Goal: Task Accomplishment & Management: Manage account settings

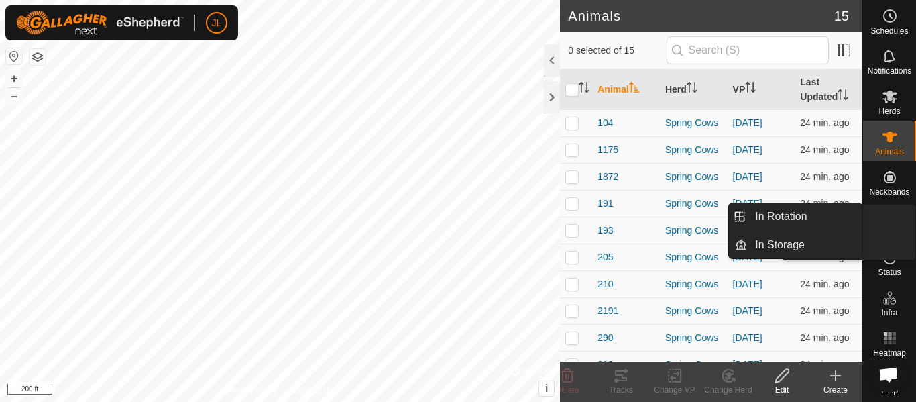
click at [890, 217] on link "In Rotation" at bounding box center [858, 218] width 115 height 27
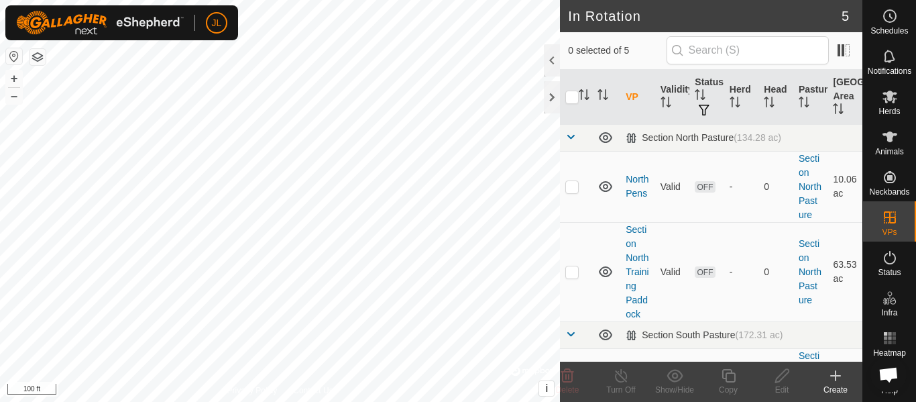
click at [830, 377] on icon at bounding box center [836, 376] width 16 height 16
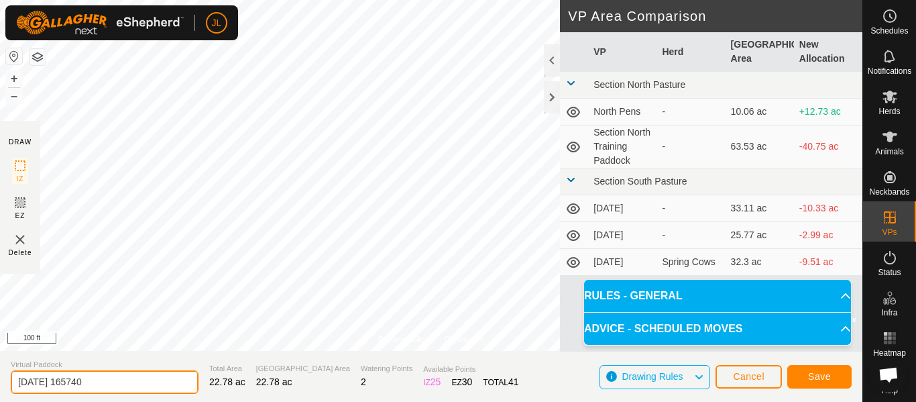
click at [127, 382] on input "2025-09-15 165740" at bounding box center [105, 381] width 188 height 23
click at [44, 383] on input "2025-09-15-25" at bounding box center [105, 381] width 188 height 23
type input "[DATE]"
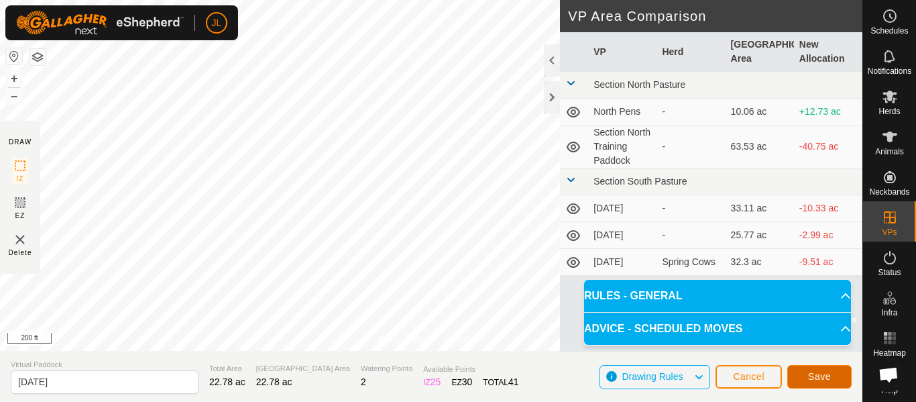
click at [820, 380] on span "Save" at bounding box center [819, 376] width 23 height 11
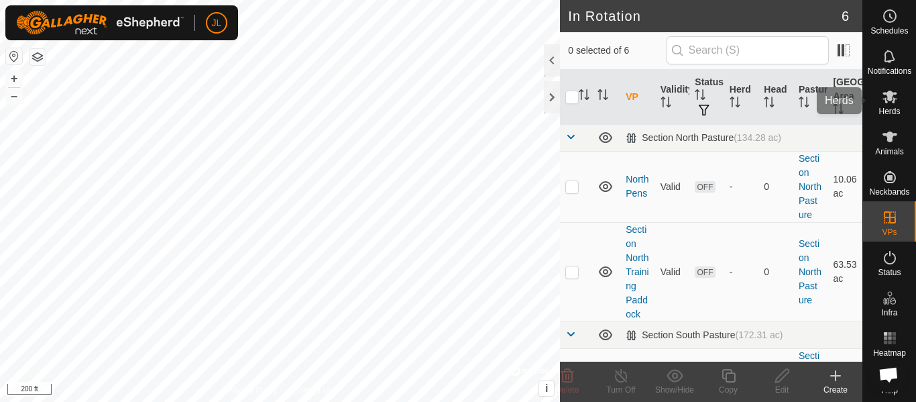
click at [888, 105] on es-mob-svg-icon at bounding box center [890, 96] width 24 height 21
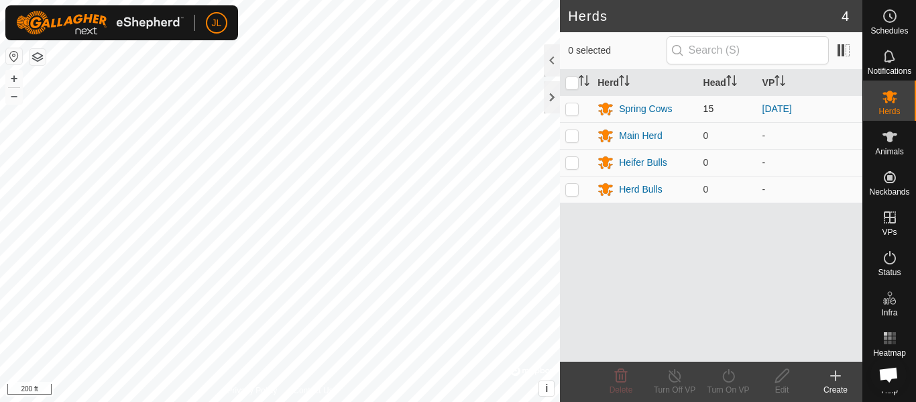
click at [571, 111] on p-checkbox at bounding box center [571, 108] width 13 height 11
checkbox input "true"
click at [732, 381] on icon at bounding box center [728, 375] width 12 height 13
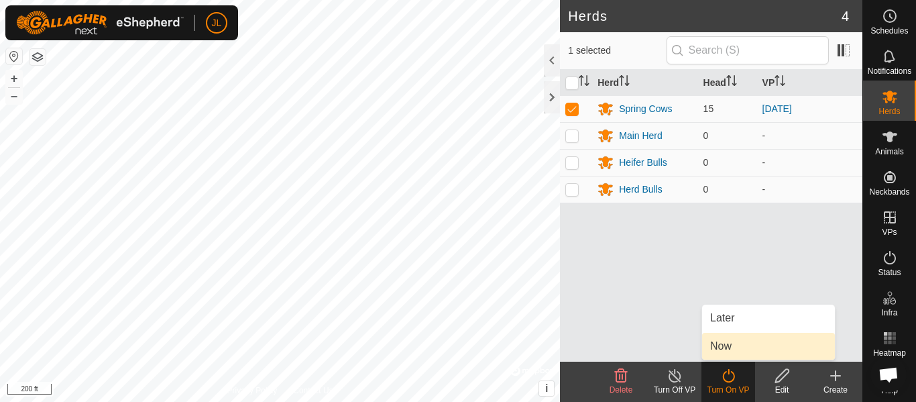
click at [736, 347] on link "Now" at bounding box center [768, 346] width 133 height 27
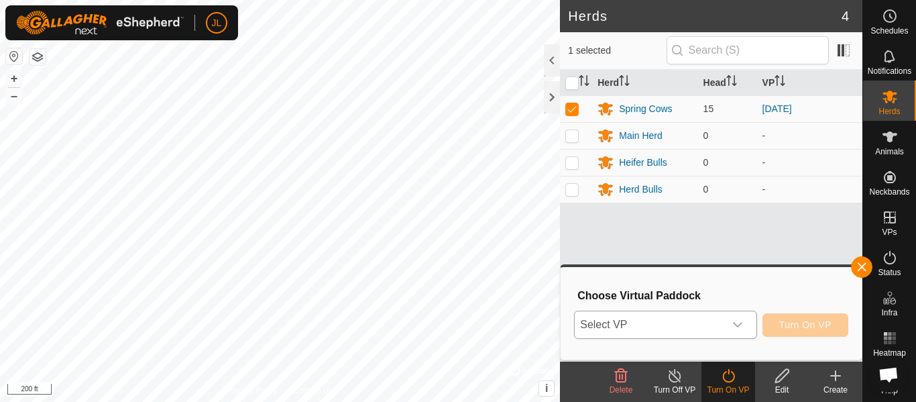
click at [740, 324] on icon "dropdown trigger" at bounding box center [737, 324] width 11 height 11
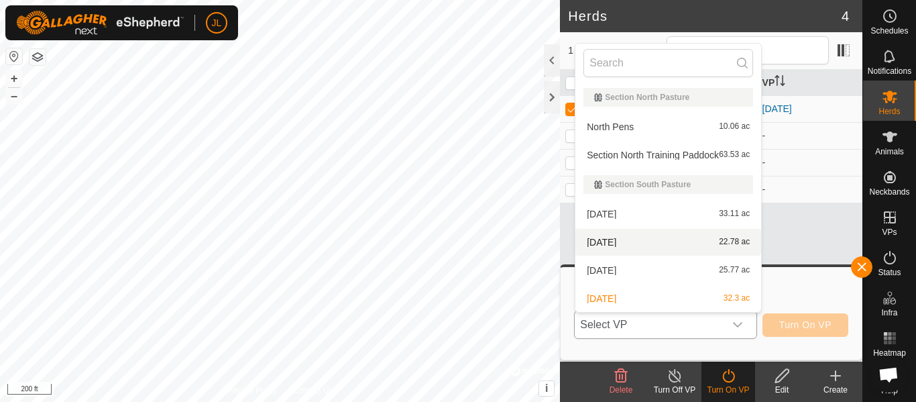
click at [678, 241] on li "09-15-25 22.78 ac" at bounding box center [668, 242] width 186 height 27
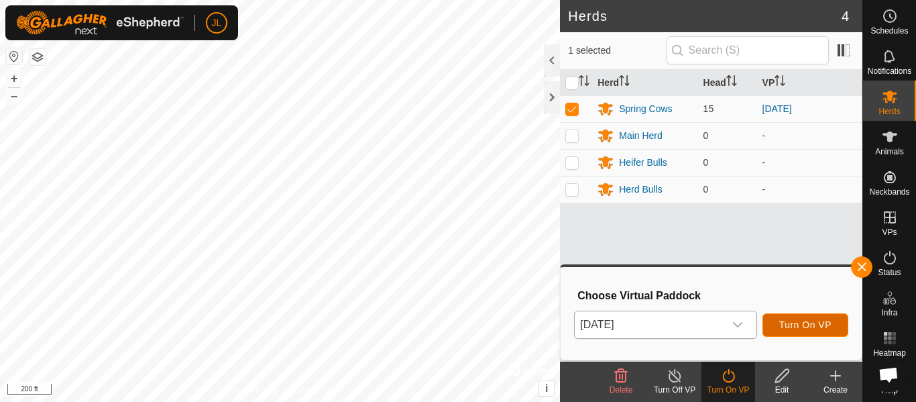
click at [807, 324] on span "Turn On VP" at bounding box center [805, 324] width 52 height 11
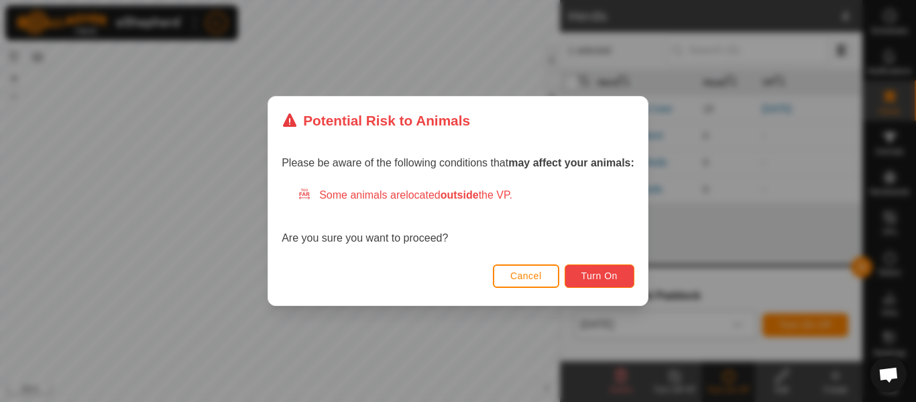
click at [614, 277] on span "Turn On" at bounding box center [599, 275] width 36 height 11
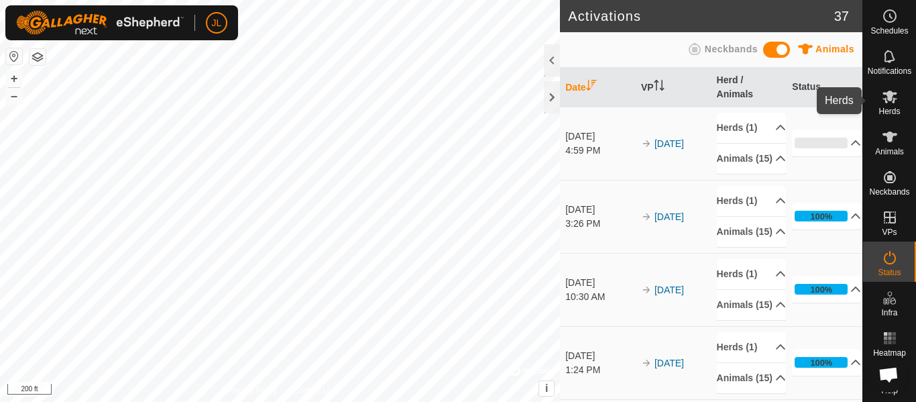
click at [892, 104] on icon at bounding box center [890, 97] width 16 height 16
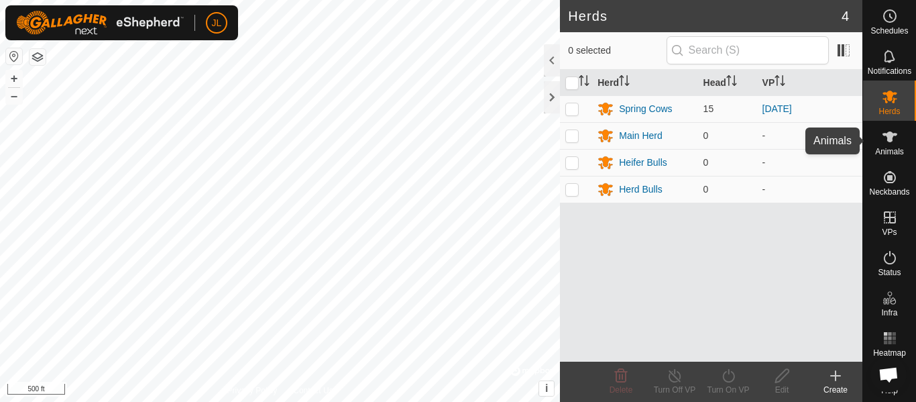
click at [888, 148] on span "Animals" at bounding box center [889, 152] width 29 height 8
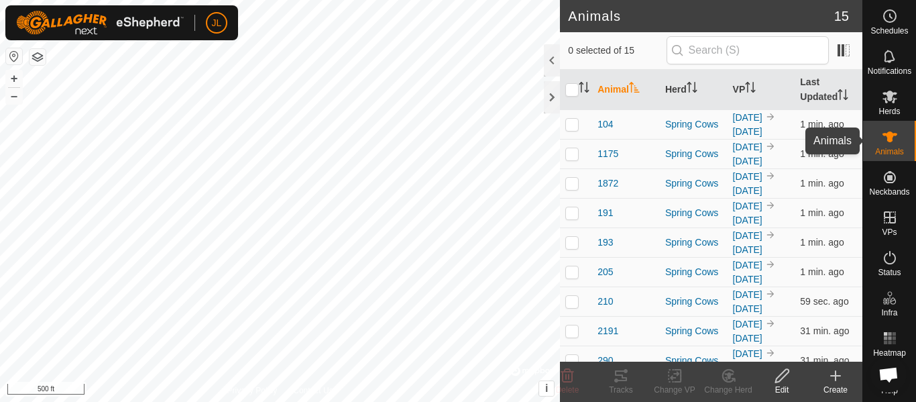
click at [895, 144] on icon at bounding box center [890, 137] width 16 height 16
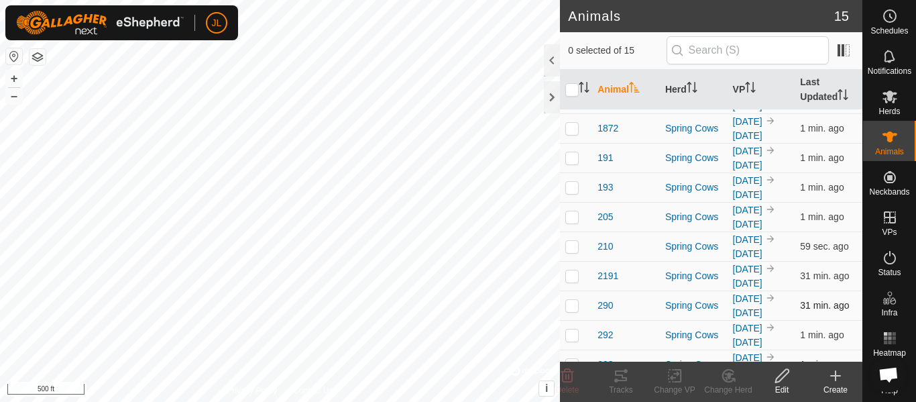
scroll to position [58, 0]
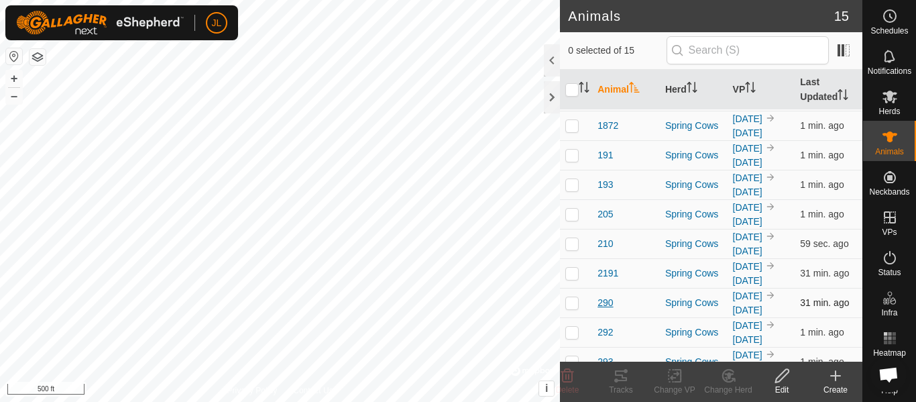
click at [606, 299] on span "290" at bounding box center [605, 303] width 15 height 14
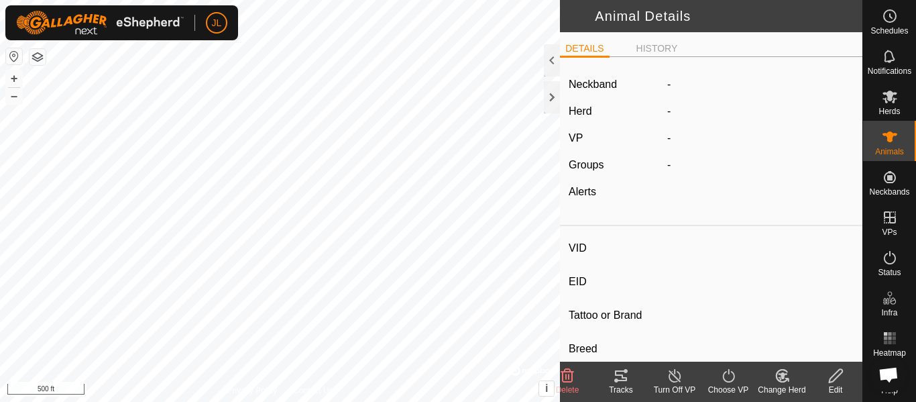
type input "290"
type input "-"
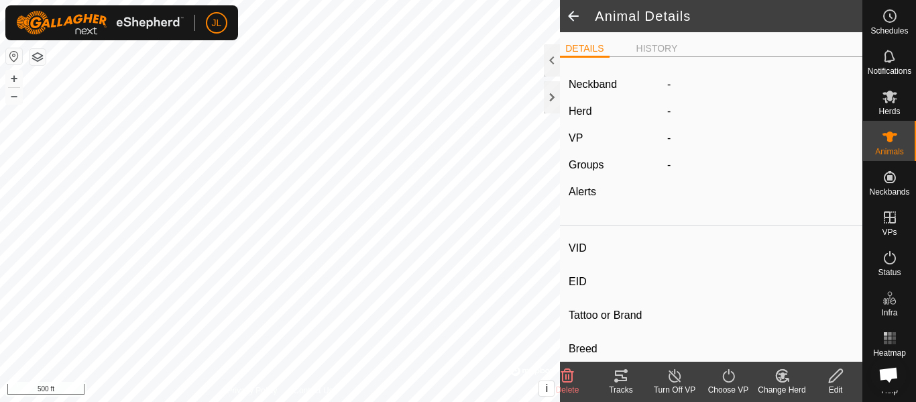
type input "0 kg"
type input "-"
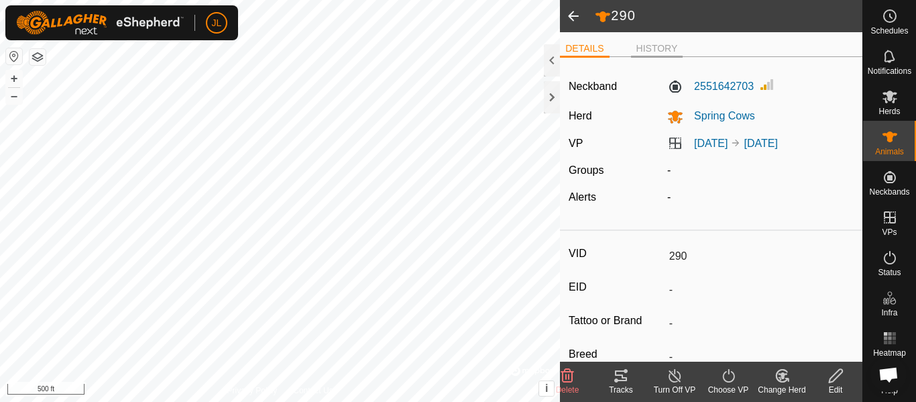
click at [659, 46] on li "HISTORY" at bounding box center [657, 50] width 52 height 16
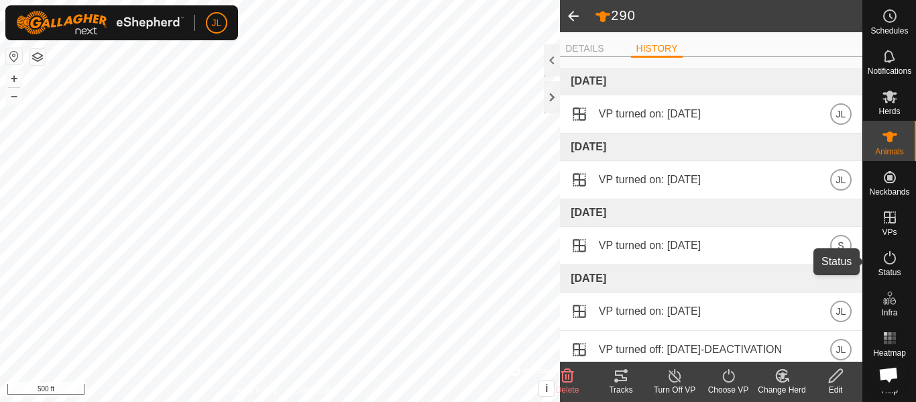
click at [893, 266] on es-activation-svg-icon at bounding box center [890, 257] width 24 height 21
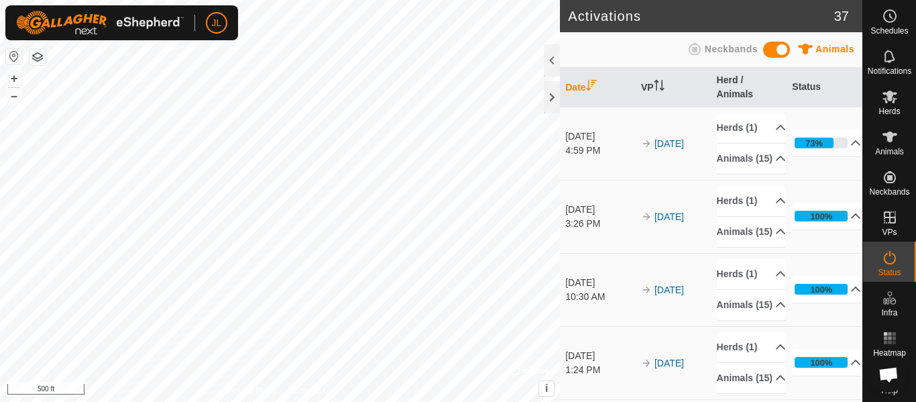
click at [887, 342] on rect at bounding box center [885, 342] width 3 height 3
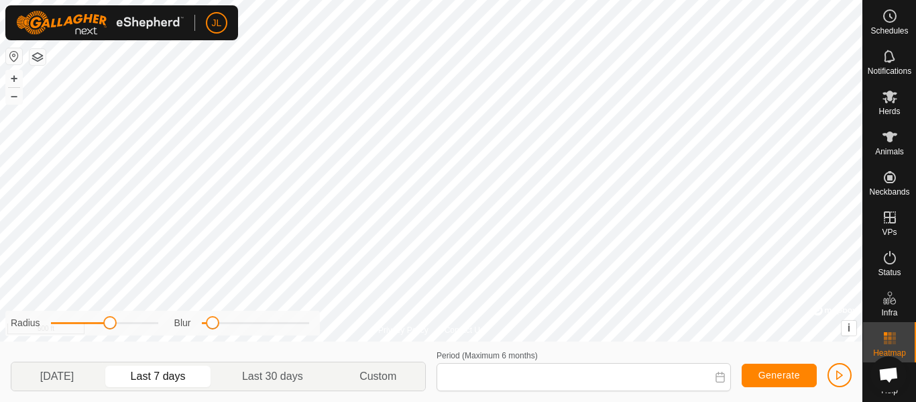
type input "Sep 08, 2025 - Sep 14, 2025"
click at [889, 393] on span "Help" at bounding box center [889, 390] width 17 height 8
click at [891, 144] on icon at bounding box center [890, 137] width 16 height 16
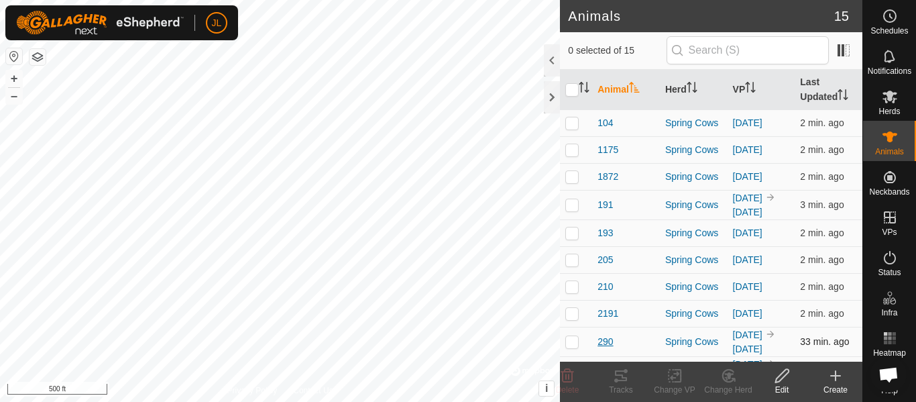
click at [608, 341] on span "290" at bounding box center [605, 342] width 15 height 14
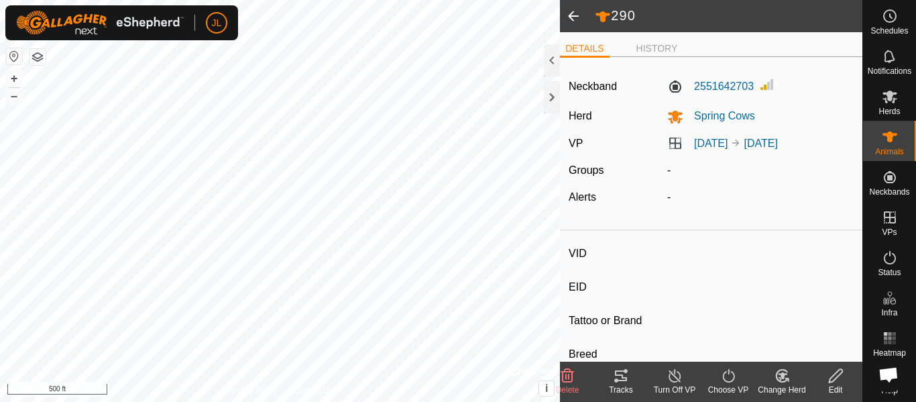
type input "290"
type input "-"
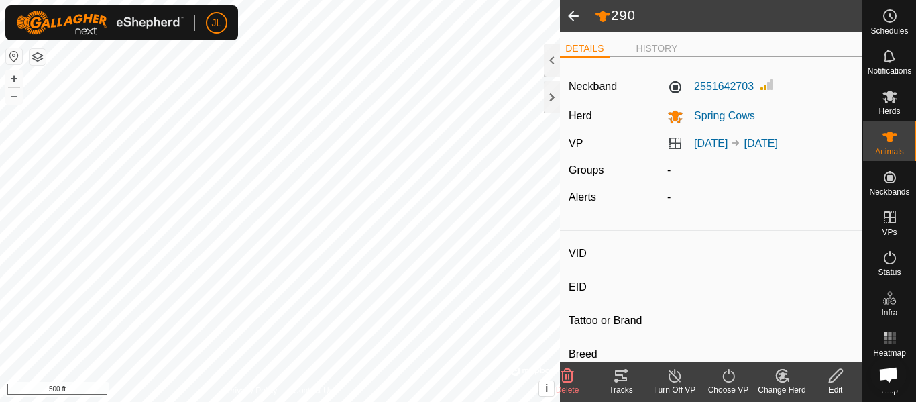
type input "0 kg"
type input "-"
click at [620, 374] on icon at bounding box center [621, 376] width 16 height 16
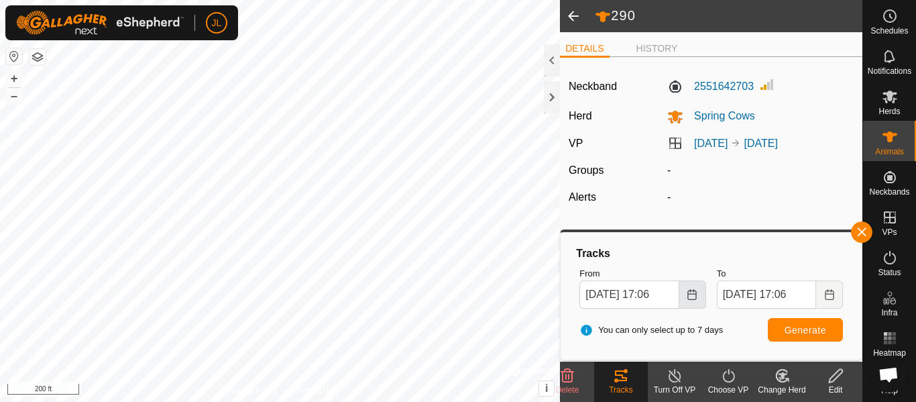
click at [687, 296] on icon "Choose Date" at bounding box center [692, 294] width 11 height 11
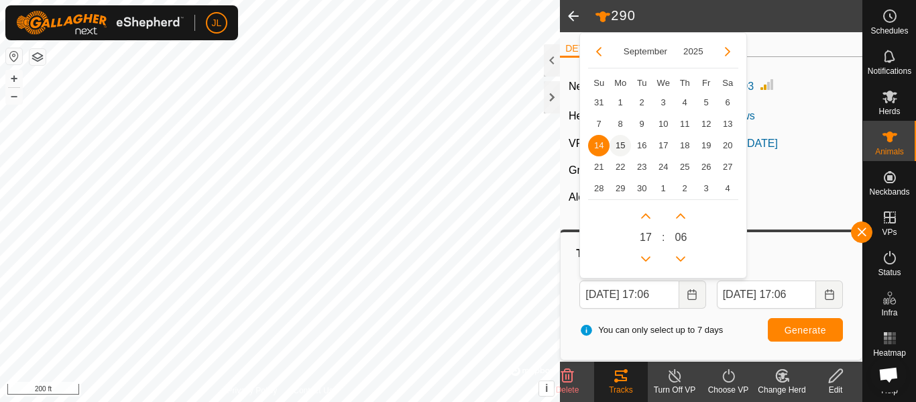
drag, startPoint x: 618, startPoint y: 142, endPoint x: 613, endPoint y: 150, distance: 9.3
click at [619, 144] on span "15" at bounding box center [620, 145] width 21 height 21
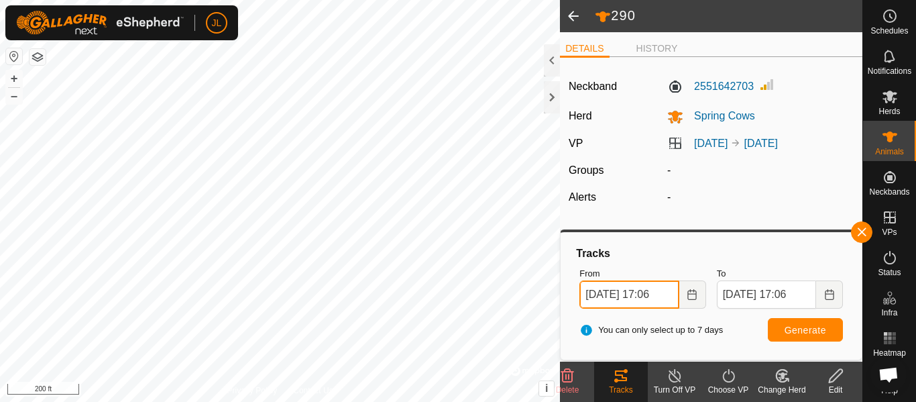
scroll to position [0, 4]
drag, startPoint x: 674, startPoint y: 294, endPoint x: 650, endPoint y: 290, distance: 24.5
click at [650, 290] on input "Sep 15, 2025 17:06" at bounding box center [628, 294] width 99 height 28
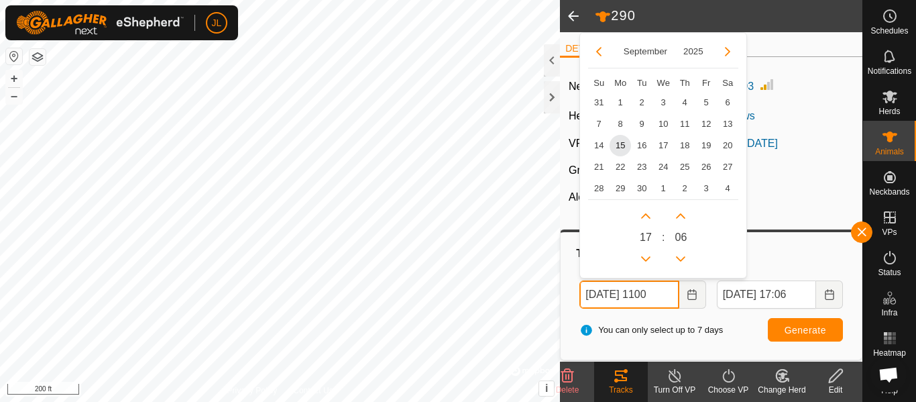
scroll to position [0, 1]
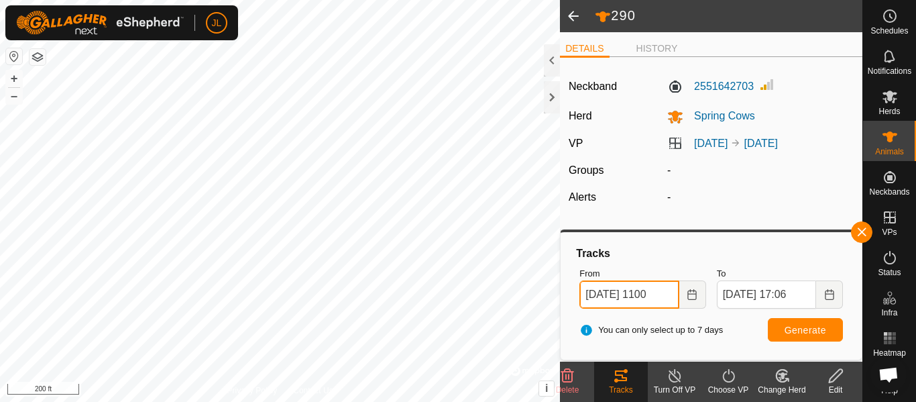
type input "Sep 15, 2025 1100"
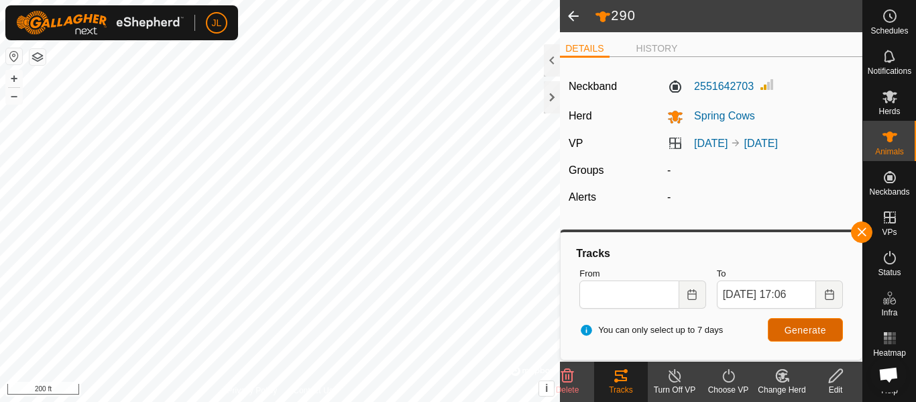
click at [785, 337] on button "Generate" at bounding box center [805, 329] width 75 height 23
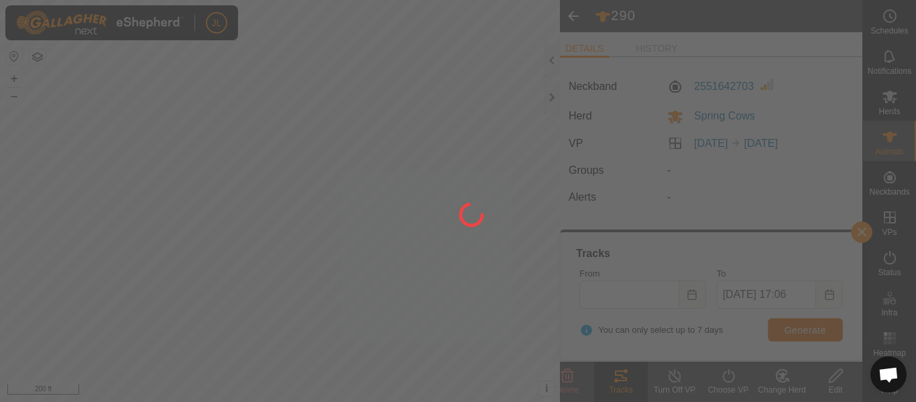
scroll to position [0, 0]
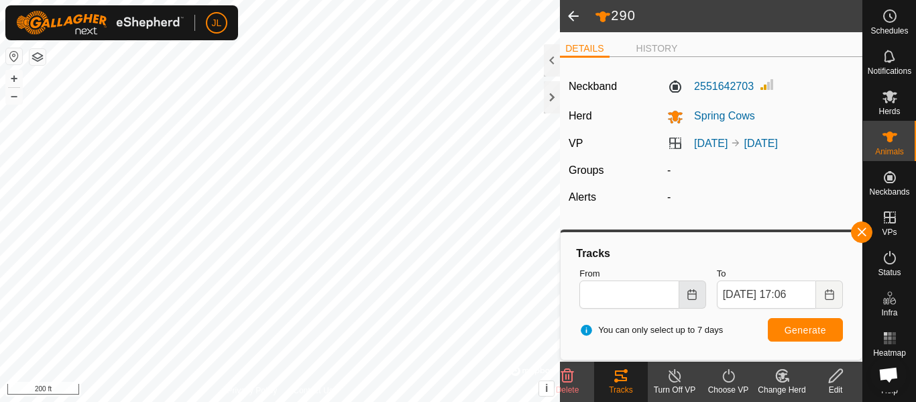
click at [687, 297] on icon "Choose Date" at bounding box center [692, 294] width 11 height 11
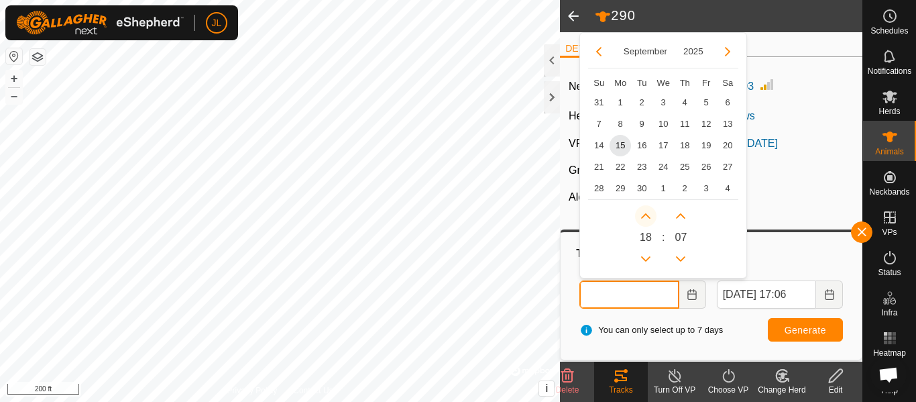
click at [644, 215] on button "Next Hour" at bounding box center [645, 215] width 21 height 21
type input "Sep 15, 2025 18:07"
type input "Sep 16, 2025 18:07"
click at [648, 257] on button "Previous Hour" at bounding box center [645, 258] width 21 height 21
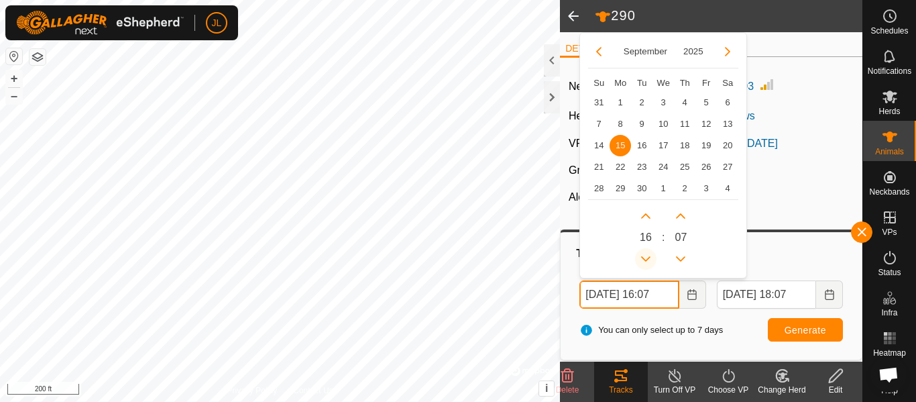
click at [649, 258] on span "Previous Hour" at bounding box center [649, 258] width 0 height 0
click at [648, 257] on button "Previous Hour" at bounding box center [645, 258] width 21 height 21
click at [649, 258] on span "Previous Hour" at bounding box center [649, 258] width 0 height 0
click at [648, 257] on button "Previous Hour" at bounding box center [645, 258] width 21 height 21
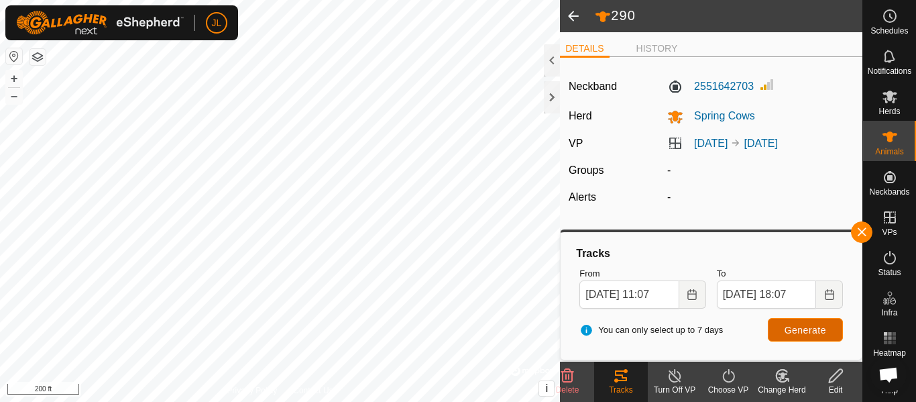
click at [800, 333] on span "Generate" at bounding box center [806, 330] width 42 height 11
click at [691, 296] on icon "Choose Date" at bounding box center [692, 294] width 11 height 11
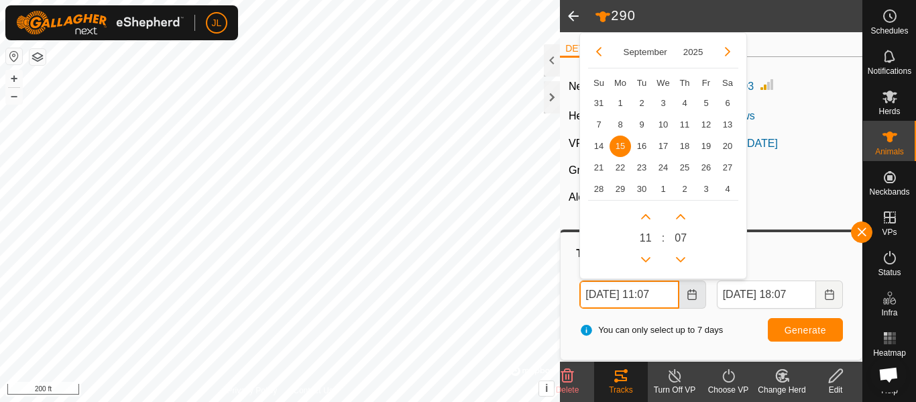
scroll to position [0, 4]
click at [645, 259] on button "Previous Hour" at bounding box center [645, 258] width 21 height 21
click at [646, 260] on span "Previous Hour" at bounding box center [646, 260] width 0 height 0
click at [645, 259] on button "Previous Hour" at bounding box center [645, 258] width 21 height 21
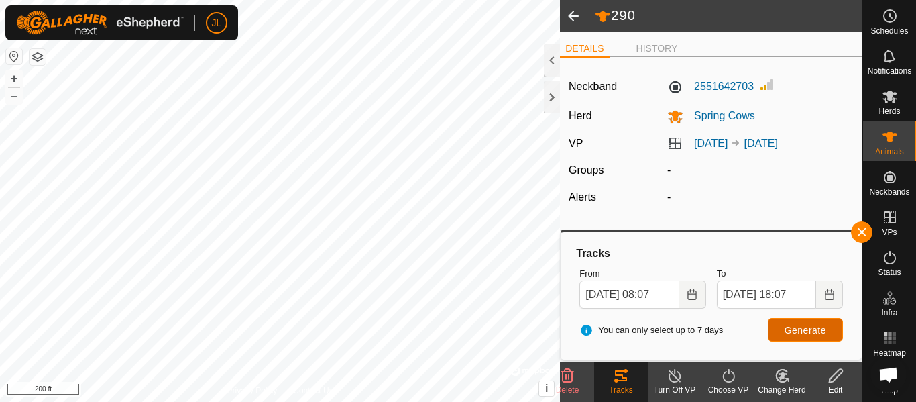
click at [796, 326] on span "Generate" at bounding box center [806, 330] width 42 height 11
click at [698, 300] on button "Choose Date" at bounding box center [692, 294] width 27 height 28
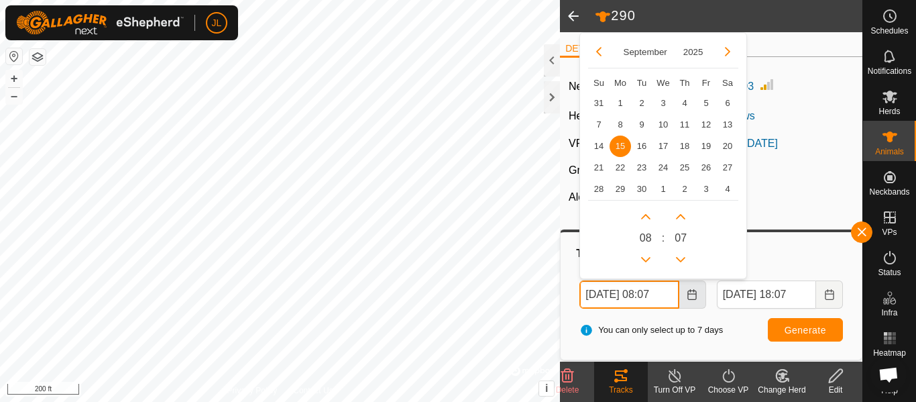
scroll to position [0, 4]
click at [648, 256] on button "Previous Hour" at bounding box center [645, 258] width 21 height 21
click at [649, 256] on span "Previous Hour" at bounding box center [649, 256] width 0 height 0
click at [648, 256] on button "Previous Hour" at bounding box center [645, 258] width 21 height 21
click at [648, 256] on icon "Previous Hour" at bounding box center [646, 259] width 11 height 11
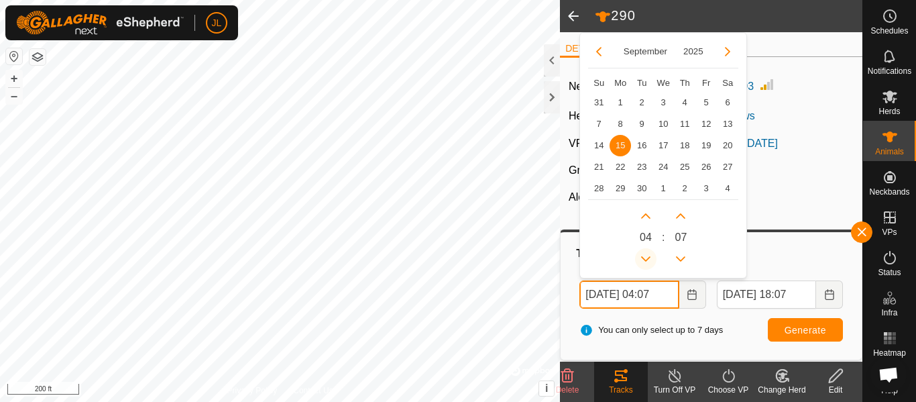
click at [648, 256] on icon "Previous Hour" at bounding box center [646, 259] width 11 height 11
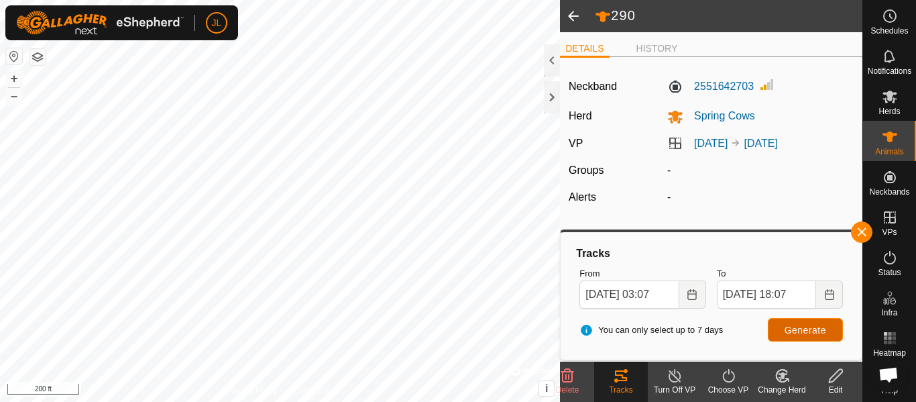
scroll to position [0, 0]
click at [809, 333] on span "Generate" at bounding box center [806, 330] width 42 height 11
click at [693, 298] on icon "Choose Date" at bounding box center [692, 294] width 11 height 11
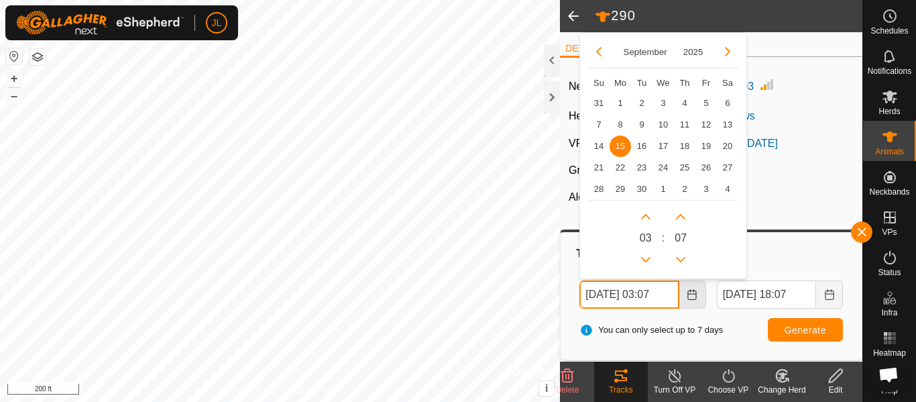
scroll to position [0, 4]
click at [642, 215] on button "Next Hour" at bounding box center [645, 215] width 21 height 21
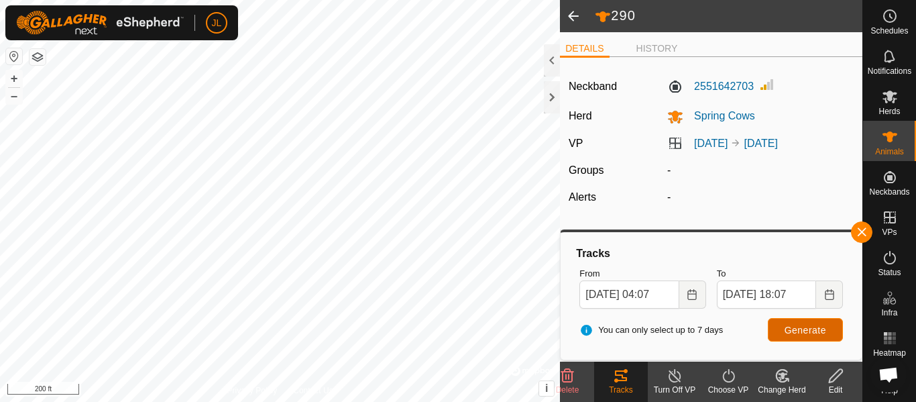
scroll to position [0, 0]
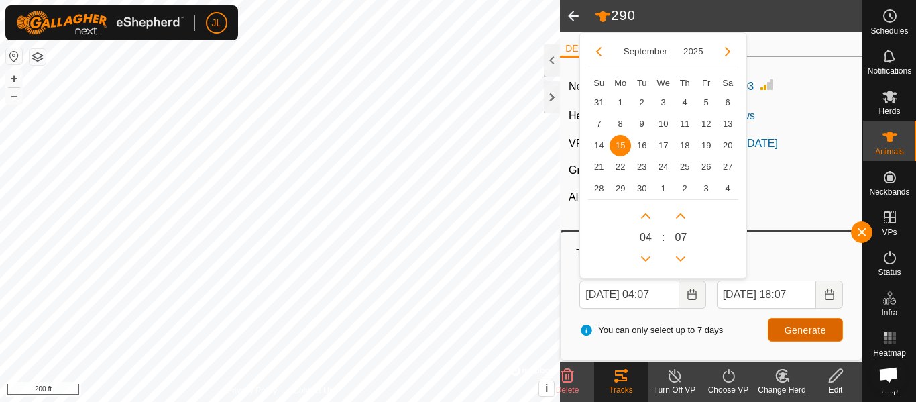
click at [801, 325] on span "Generate" at bounding box center [806, 330] width 42 height 11
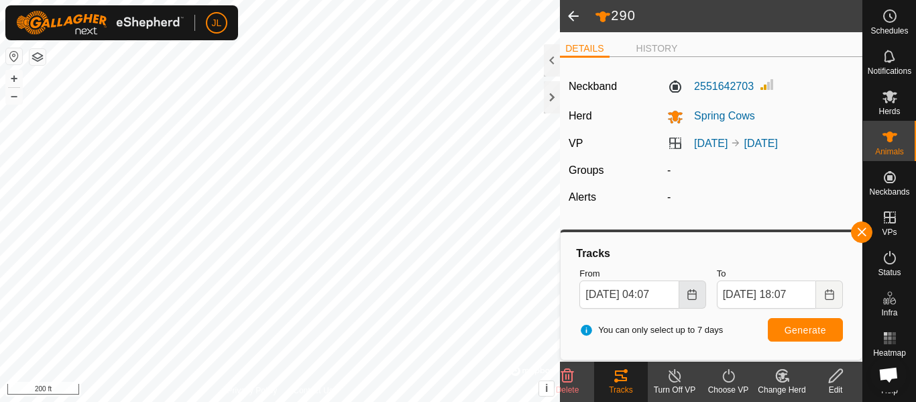
click at [698, 292] on button "Choose Date" at bounding box center [692, 294] width 27 height 28
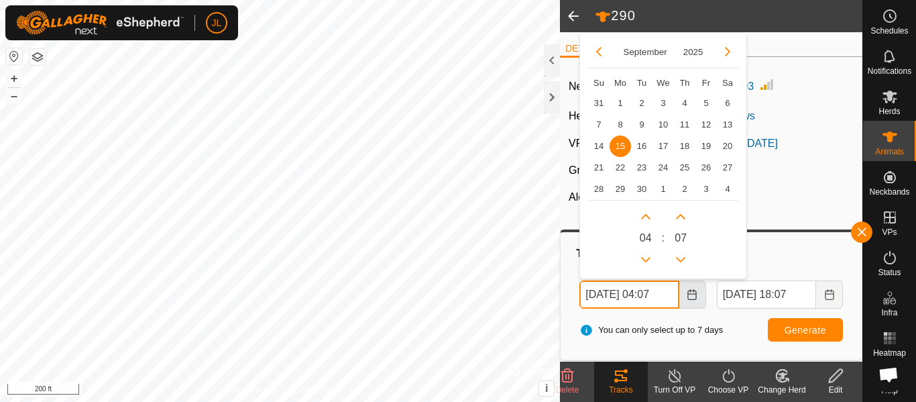
scroll to position [0, 4]
click at [641, 214] on button "Next Hour" at bounding box center [645, 215] width 21 height 21
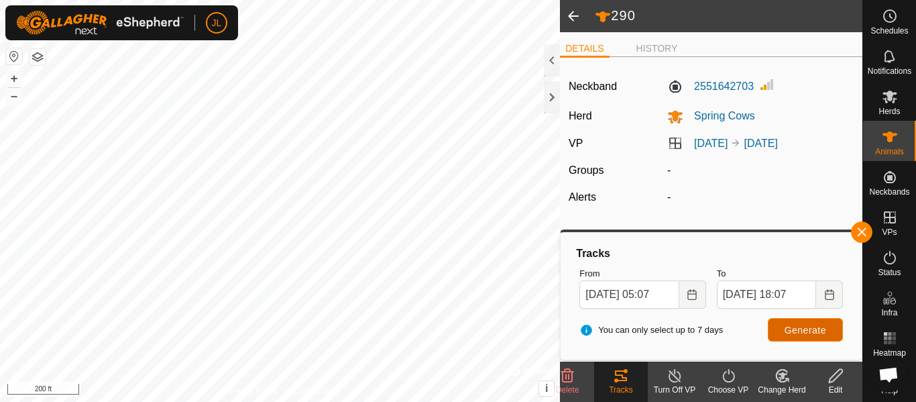
click at [779, 325] on button "Generate" at bounding box center [805, 329] width 75 height 23
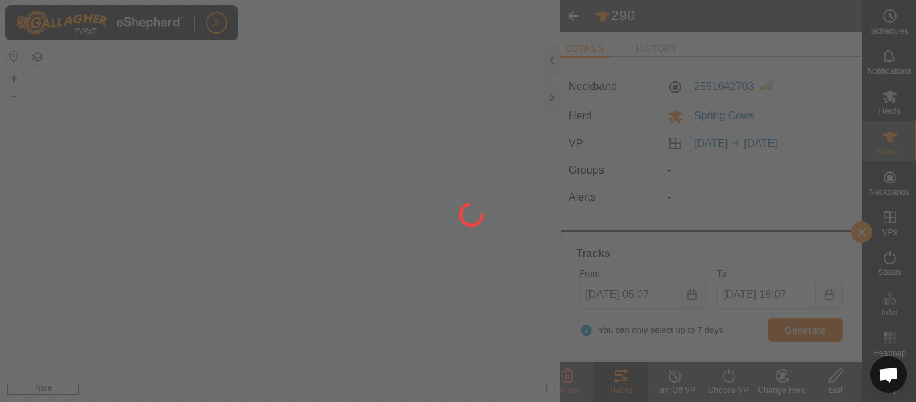
scroll to position [0, 0]
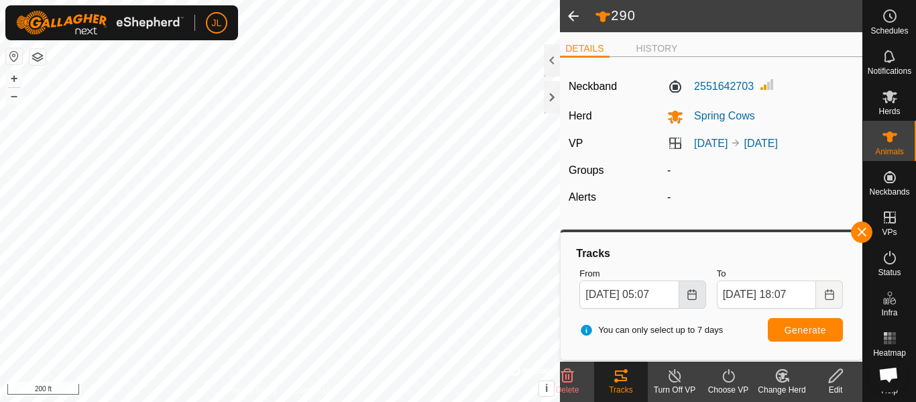
click at [693, 292] on icon "Choose Date" at bounding box center [692, 294] width 11 height 11
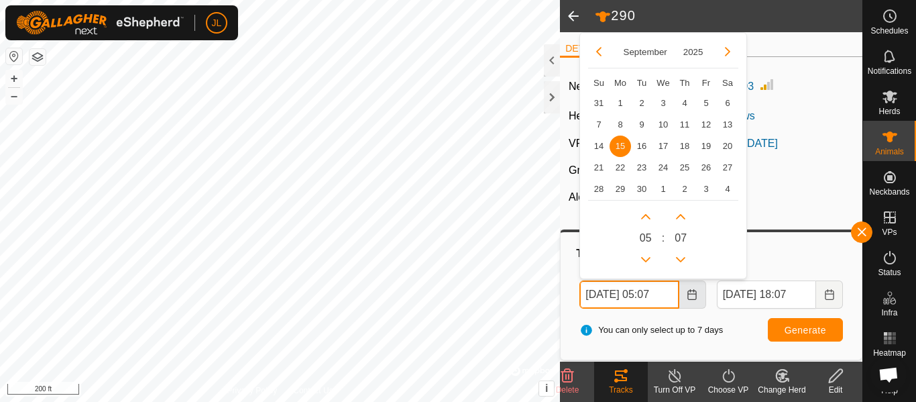
scroll to position [0, 4]
click at [646, 217] on button "Next Hour" at bounding box center [645, 215] width 21 height 21
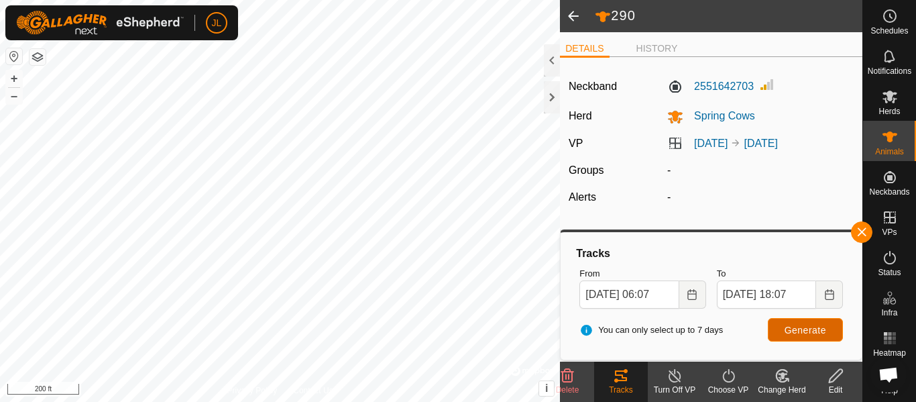
scroll to position [0, 0]
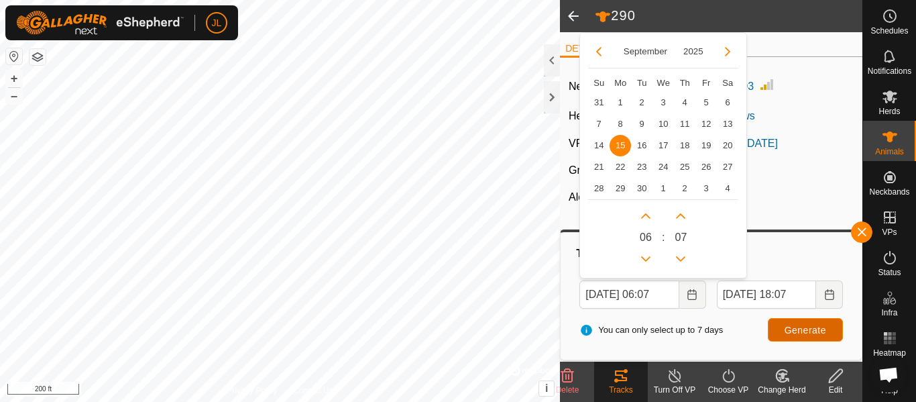
click at [794, 327] on span "Generate" at bounding box center [806, 330] width 42 height 11
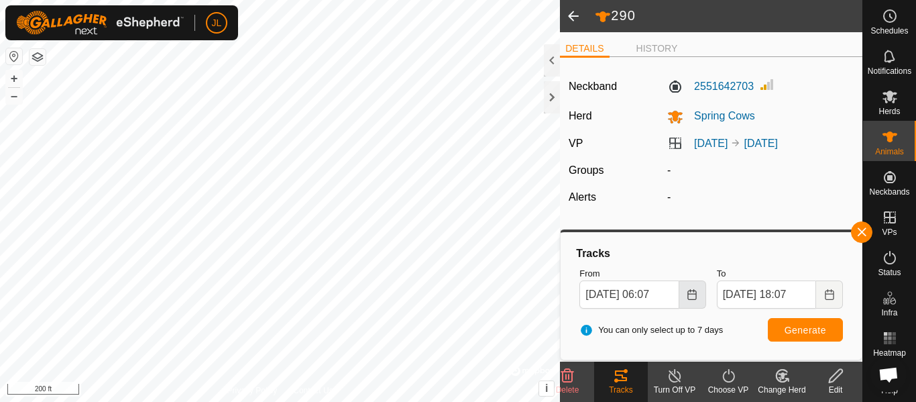
click at [694, 294] on icon "Choose Date" at bounding box center [692, 294] width 11 height 11
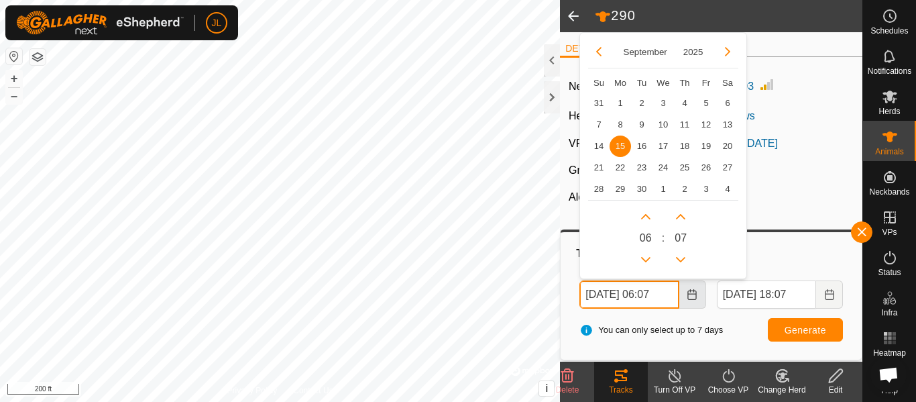
scroll to position [0, 4]
click at [647, 215] on button "Next Hour" at bounding box center [645, 215] width 21 height 21
type input "Sep 15, 2025 07:07"
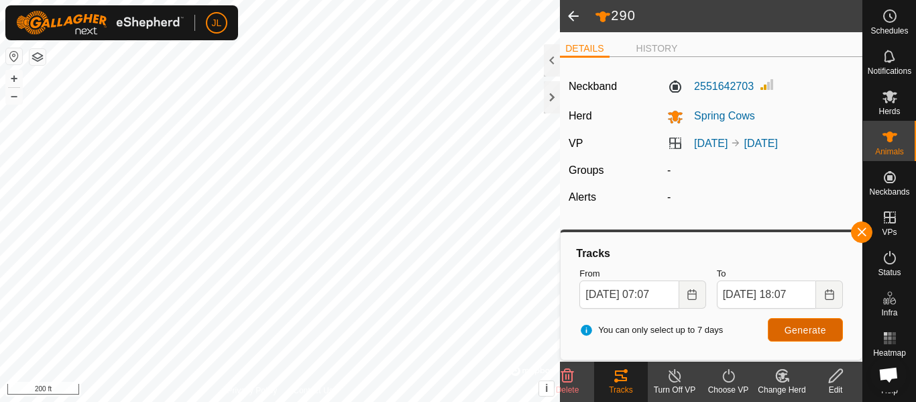
scroll to position [0, 0]
click at [799, 332] on span "Generate" at bounding box center [806, 330] width 42 height 11
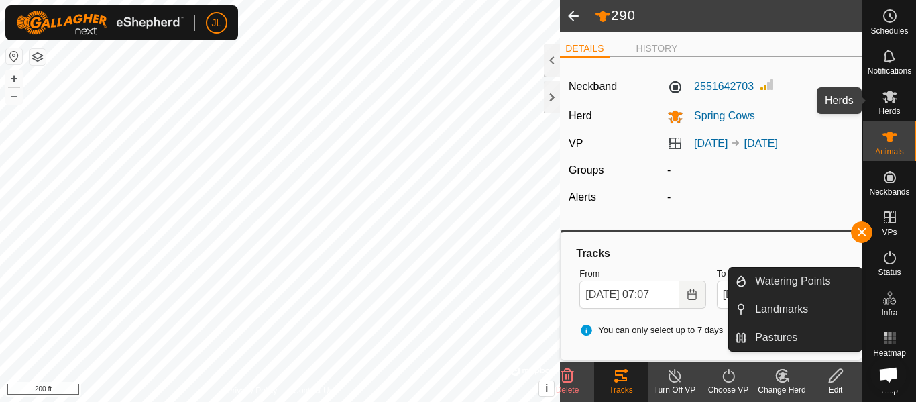
click at [884, 105] on es-mob-svg-icon at bounding box center [890, 96] width 24 height 21
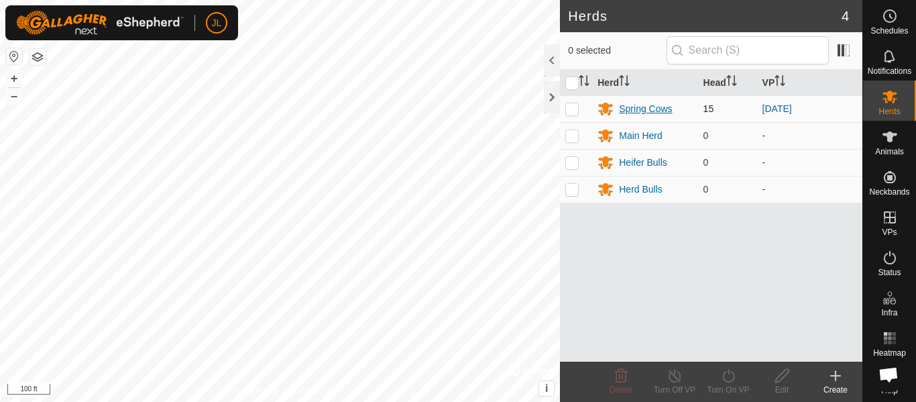
click at [641, 107] on div "Spring Cows" at bounding box center [645, 109] width 53 height 14
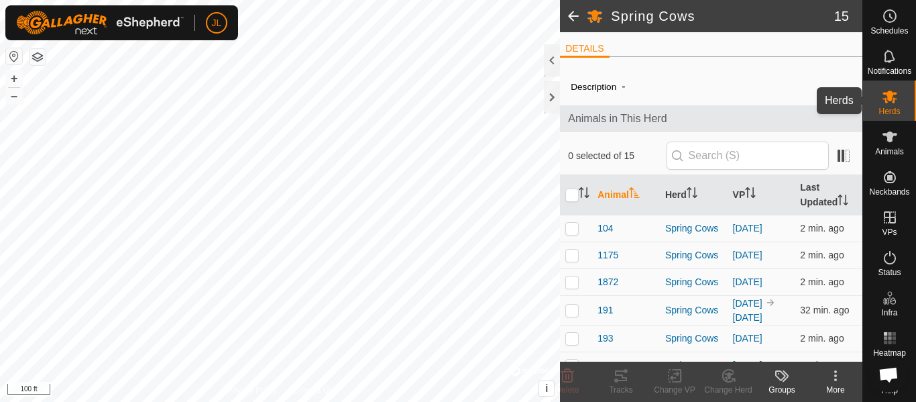
click at [893, 112] on span "Herds" at bounding box center [889, 111] width 21 height 8
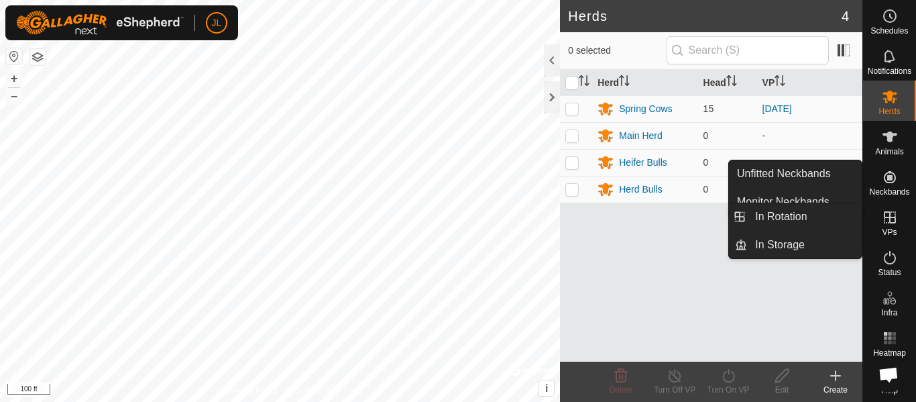
click at [892, 226] on es-virtualpaddocks-svg-icon at bounding box center [890, 217] width 24 height 21
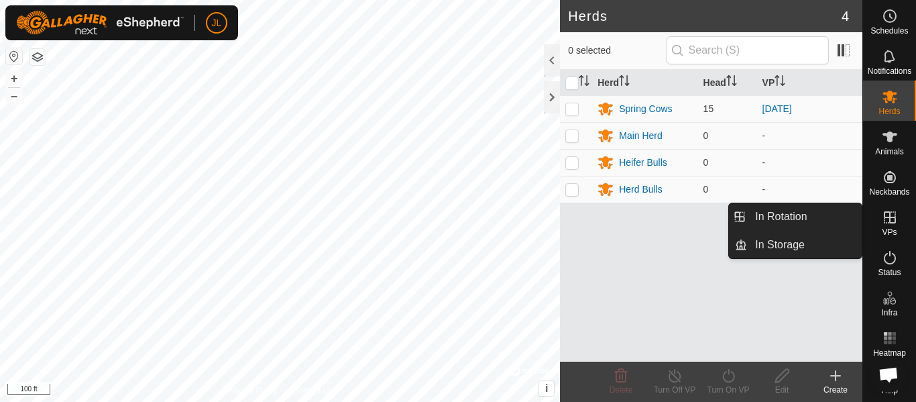
click at [891, 219] on icon at bounding box center [890, 217] width 16 height 16
click at [816, 222] on link "In Rotation" at bounding box center [804, 216] width 115 height 27
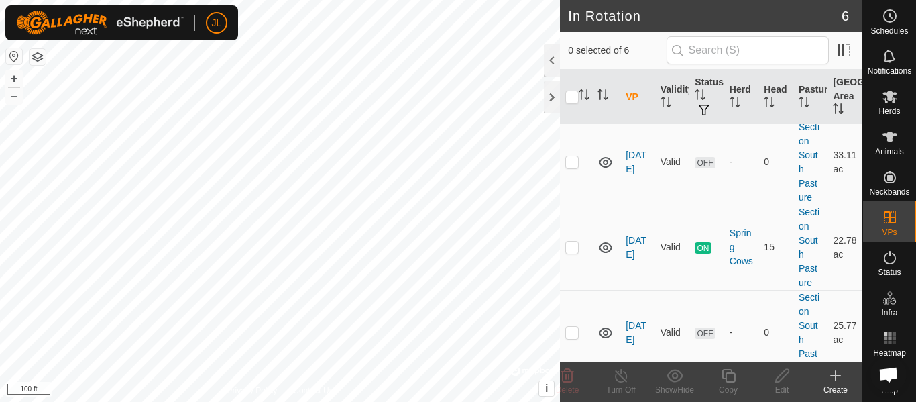
scroll to position [237, 0]
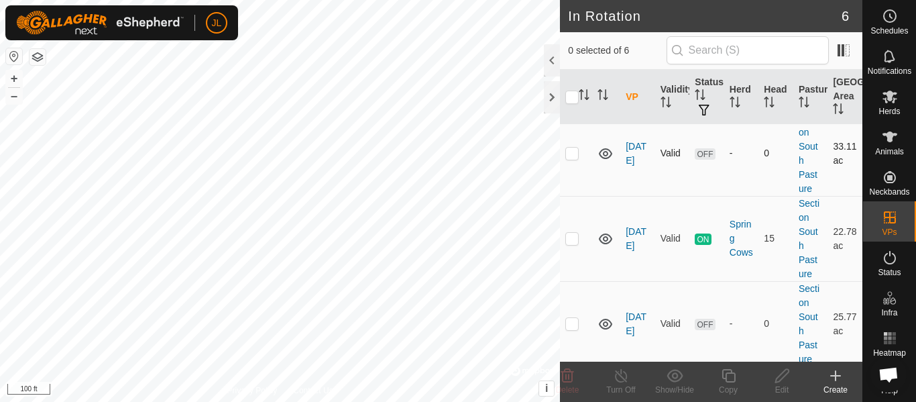
click at [569, 158] on p-checkbox at bounding box center [571, 153] width 13 height 11
checkbox input "true"
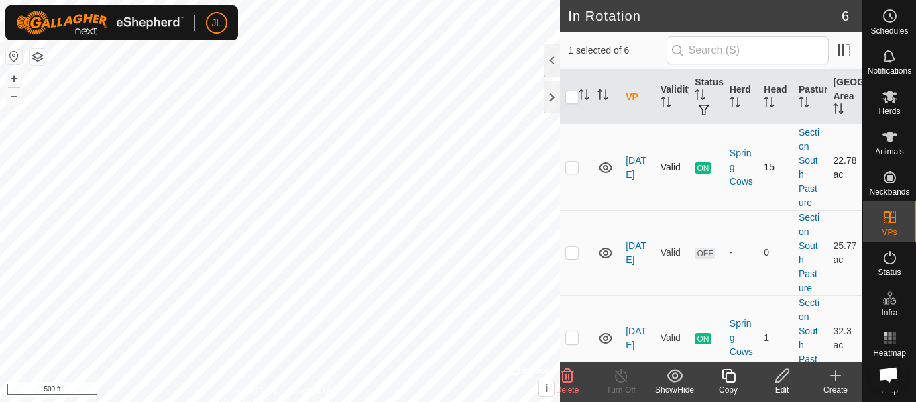
scroll to position [317, 0]
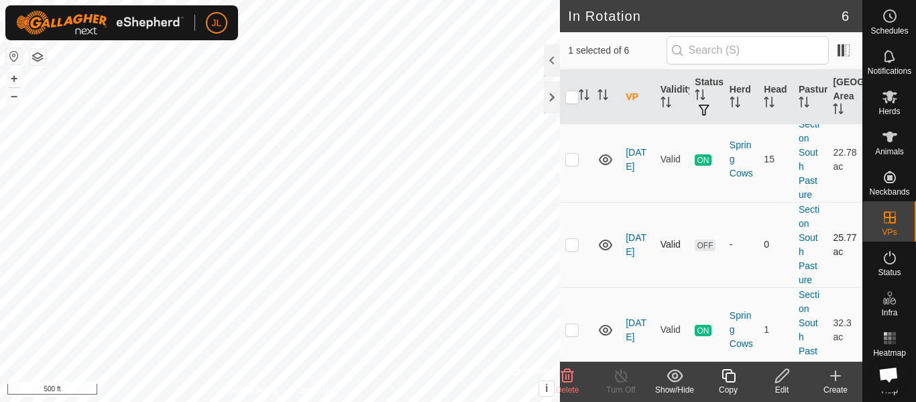
click at [570, 249] on p-checkbox at bounding box center [571, 244] width 13 height 11
checkbox input "true"
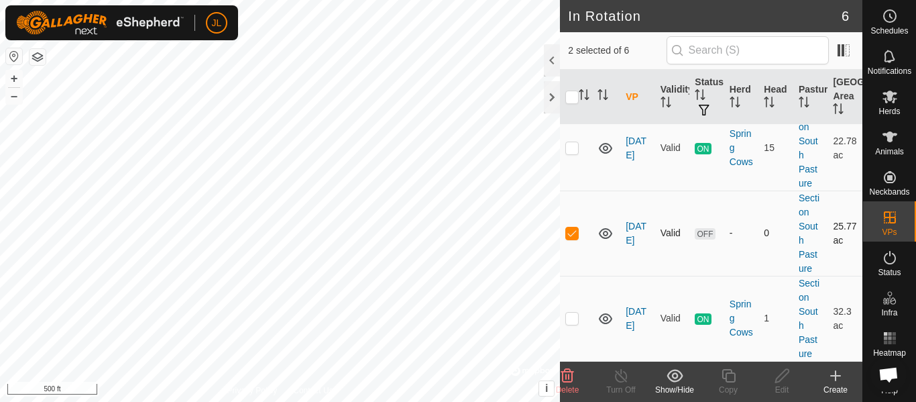
scroll to position [356, 0]
click at [573, 323] on p-checkbox at bounding box center [571, 318] width 13 height 11
checkbox input "true"
click at [569, 97] on input "checkbox" at bounding box center [571, 97] width 13 height 13
checkbox input "true"
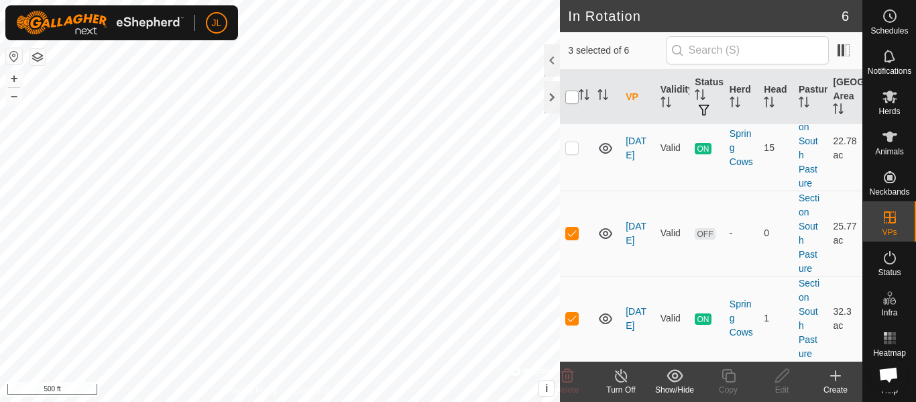
checkbox input "true"
click at [569, 97] on input "checkbox" at bounding box center [571, 97] width 13 height 13
checkbox input "false"
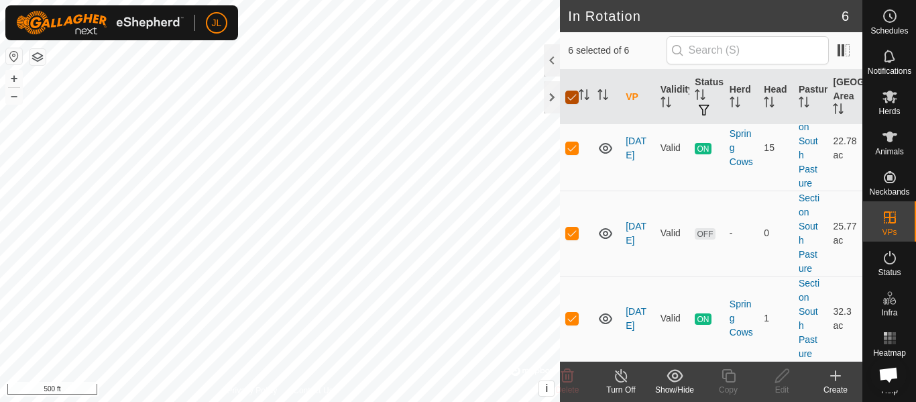
checkbox input "false"
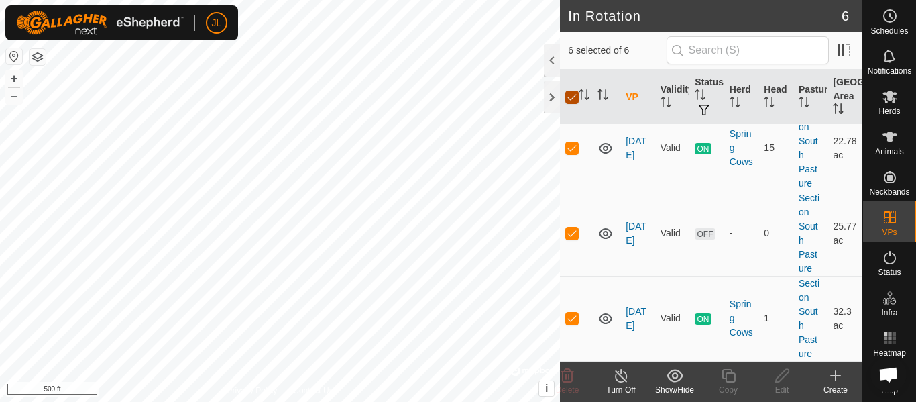
checkbox input "false"
click at [634, 309] on link "[DATE]" at bounding box center [636, 318] width 21 height 25
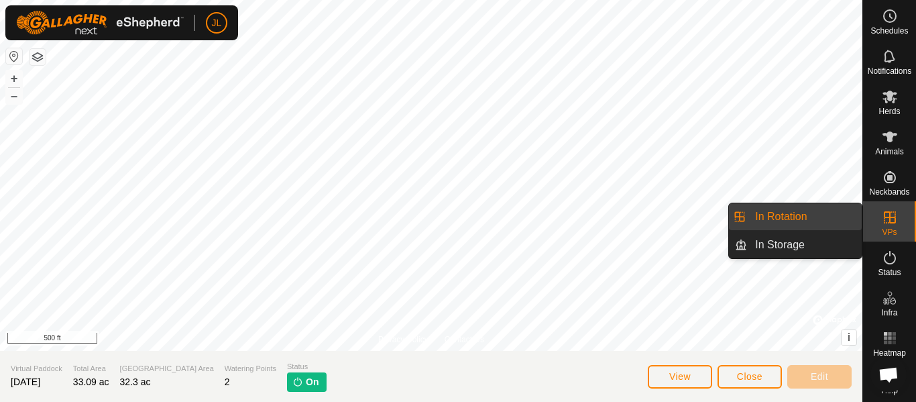
click at [912, 217] on div "VPs" at bounding box center [889, 221] width 53 height 40
drag, startPoint x: 810, startPoint y: 225, endPoint x: 785, endPoint y: 239, distance: 28.3
click at [810, 225] on link "In Rotation" at bounding box center [804, 216] width 115 height 27
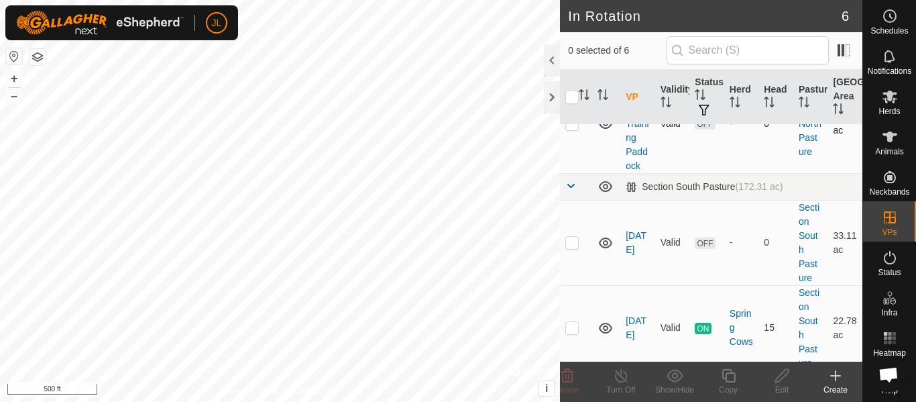
scroll to position [199, 0]
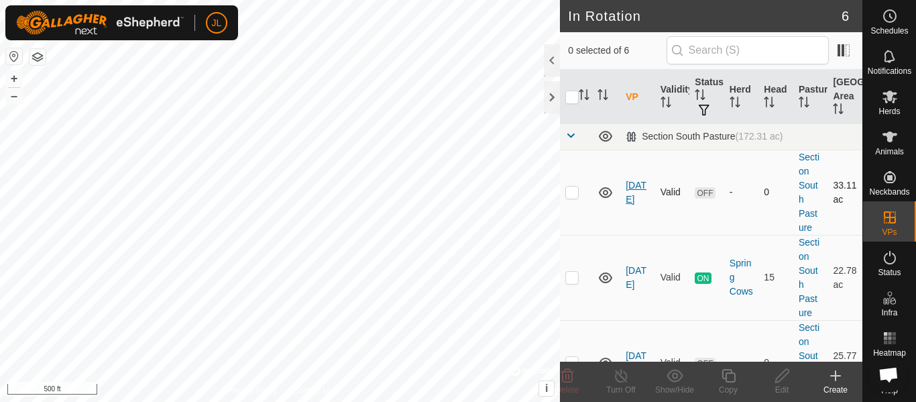
click at [630, 205] on link "08-15-2025" at bounding box center [636, 192] width 21 height 25
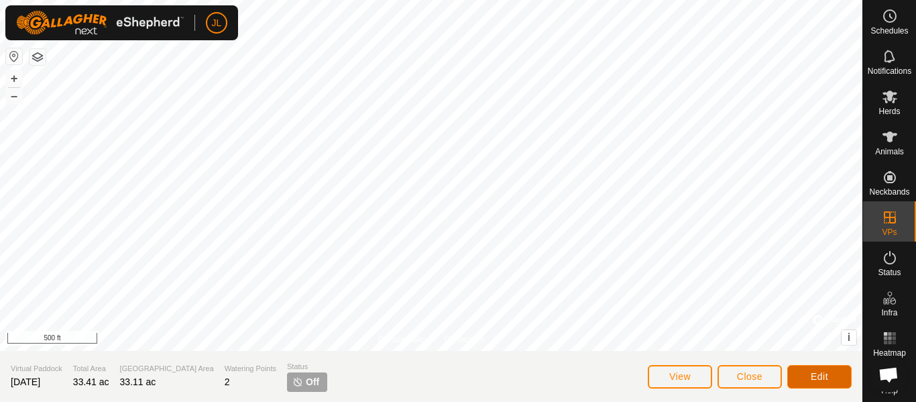
click at [814, 372] on span "Edit" at bounding box center [819, 376] width 17 height 11
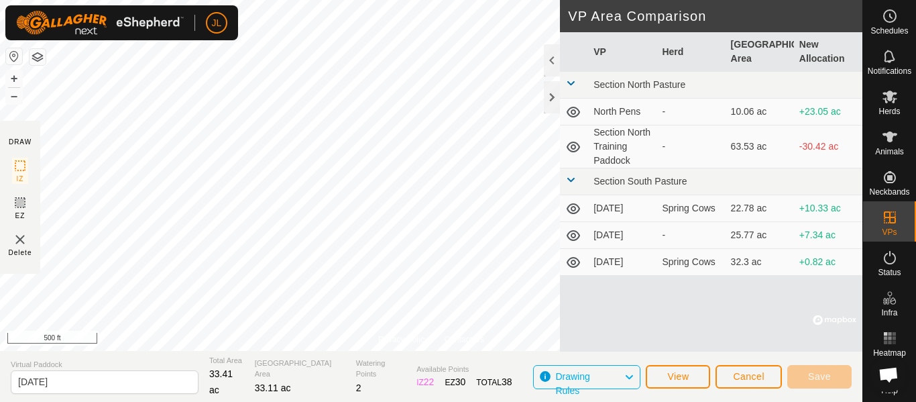
click at [680, 314] on div "VP Herd Grazing Area New Allocation Section North Pasture North Pens - 10.06 ac…" at bounding box center [711, 191] width 302 height 319
click at [734, 375] on button "Cancel" at bounding box center [749, 376] width 66 height 23
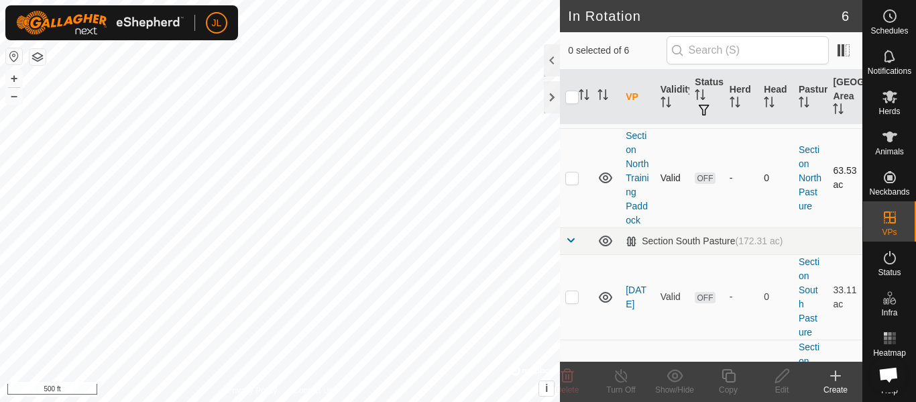
scroll to position [280, 0]
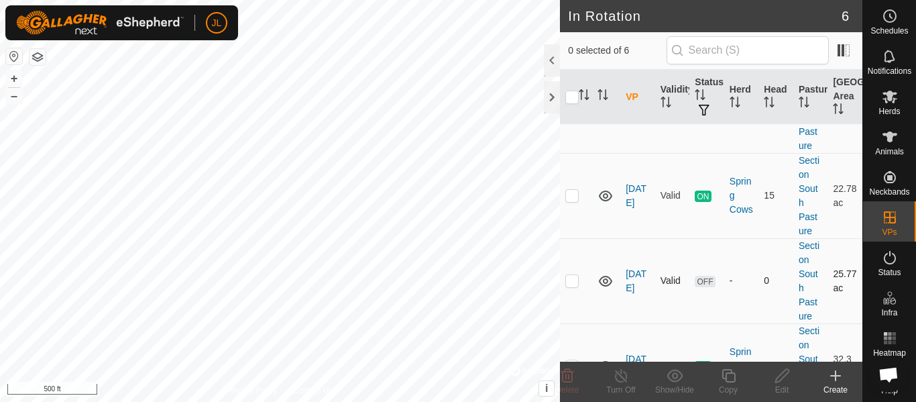
click at [574, 286] on p-checkbox at bounding box center [571, 280] width 13 height 11
click at [569, 381] on icon at bounding box center [567, 375] width 13 height 13
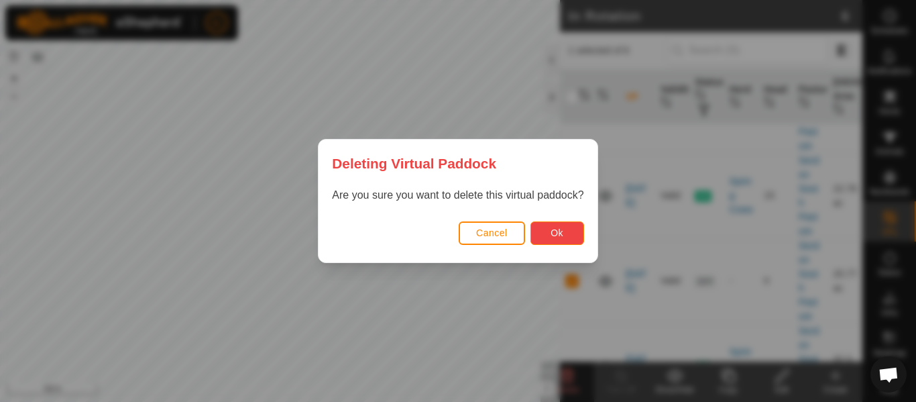
click at [541, 237] on button "Ok" at bounding box center [558, 232] width 54 height 23
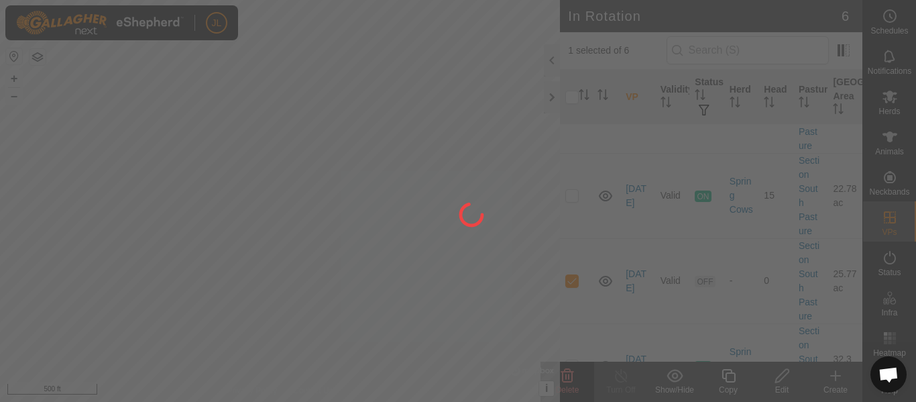
checkbox input "false"
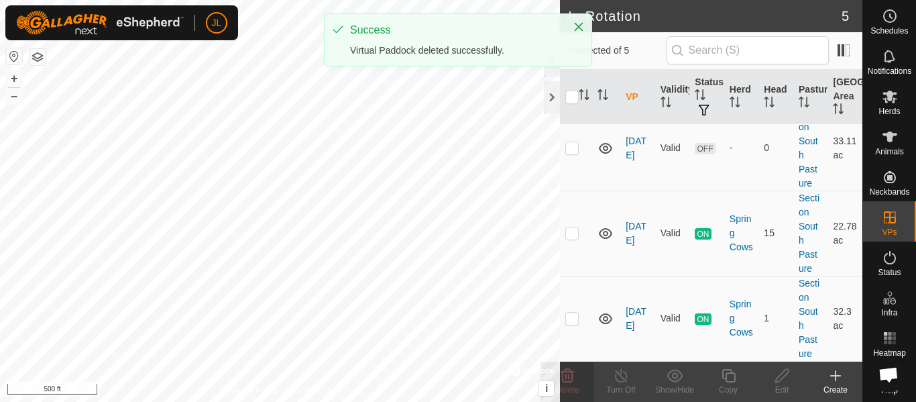
scroll to position [271, 0]
click at [571, 148] on p-checkbox at bounding box center [571, 147] width 13 height 11
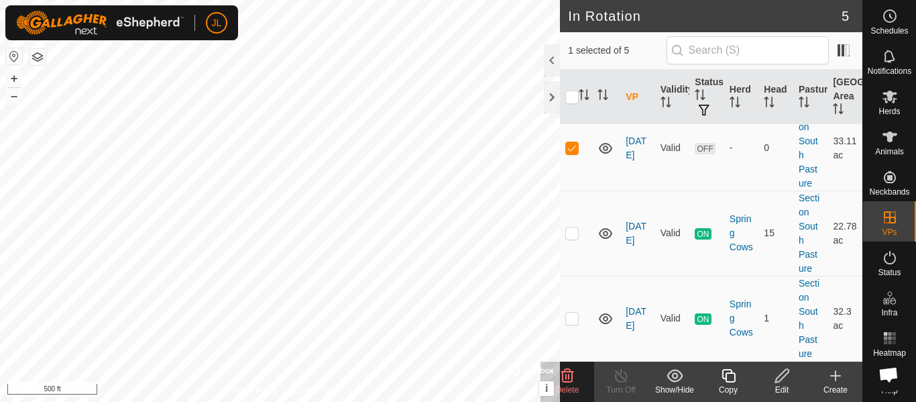
click at [576, 380] on delete-svg-icon at bounding box center [568, 376] width 54 height 16
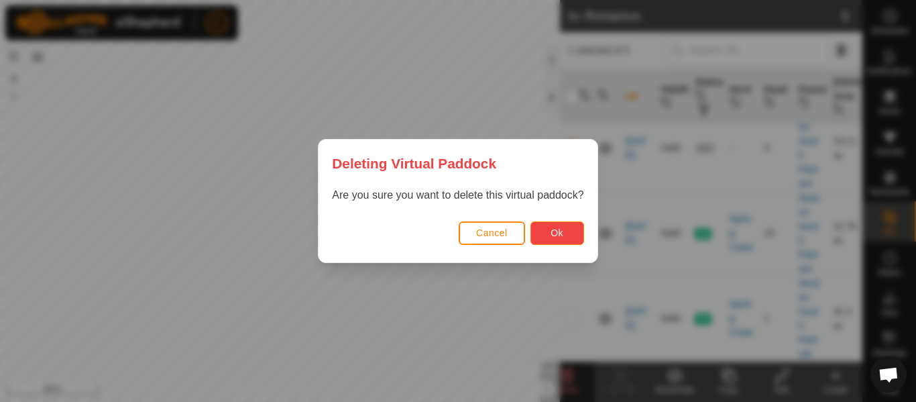
click at [560, 235] on span "Ok" at bounding box center [557, 232] width 13 height 11
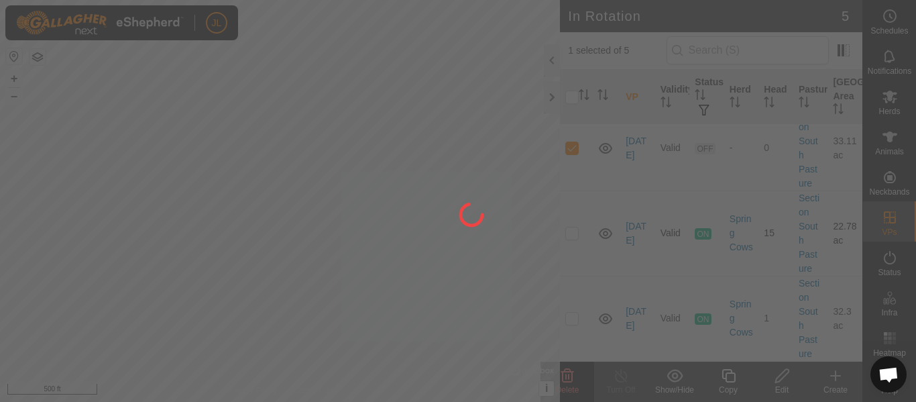
checkbox input "false"
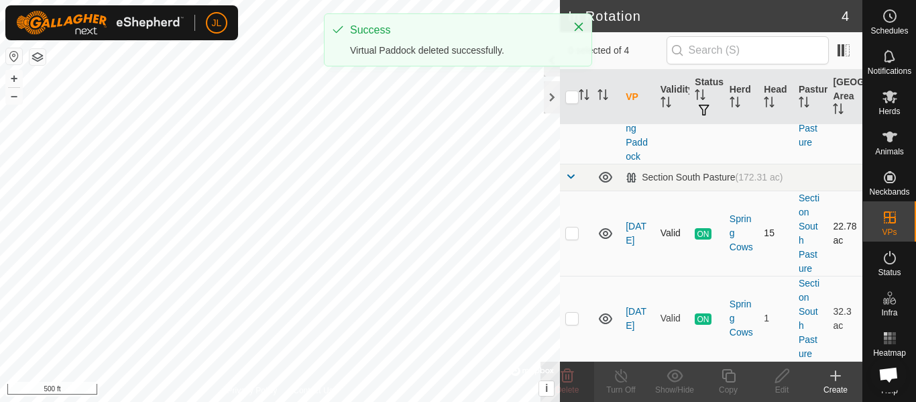
scroll to position [186, 0]
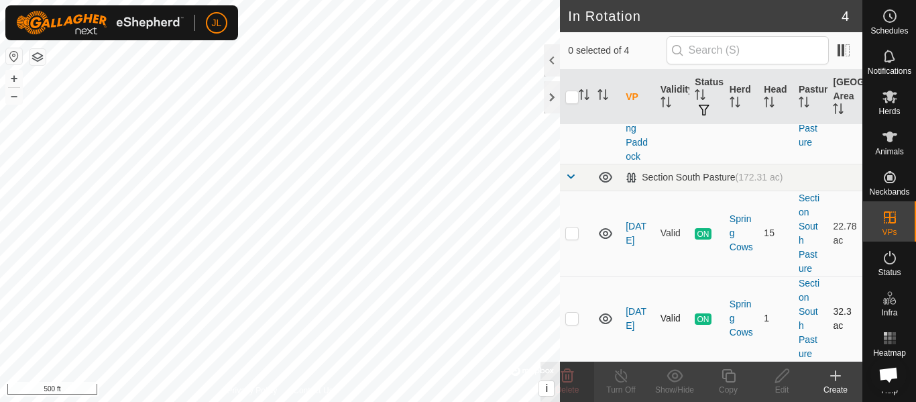
click at [573, 319] on p-checkbox at bounding box center [571, 318] width 13 height 11
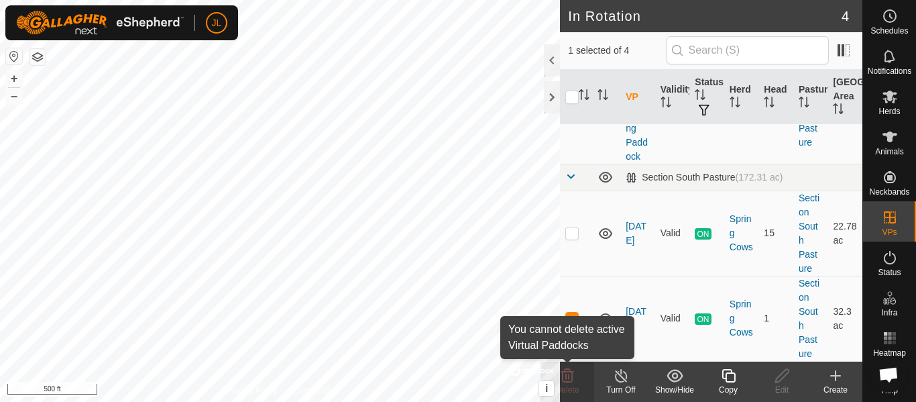
click at [575, 379] on icon at bounding box center [567, 376] width 16 height 16
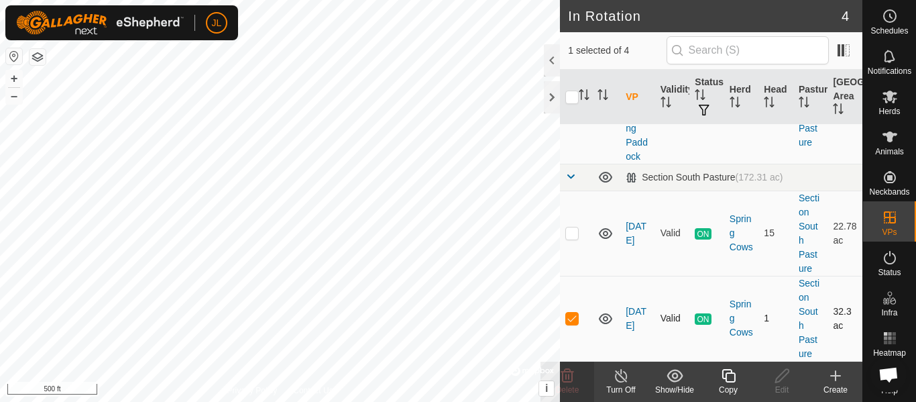
click at [575, 317] on p-checkbox at bounding box center [571, 318] width 13 height 11
checkbox input "false"
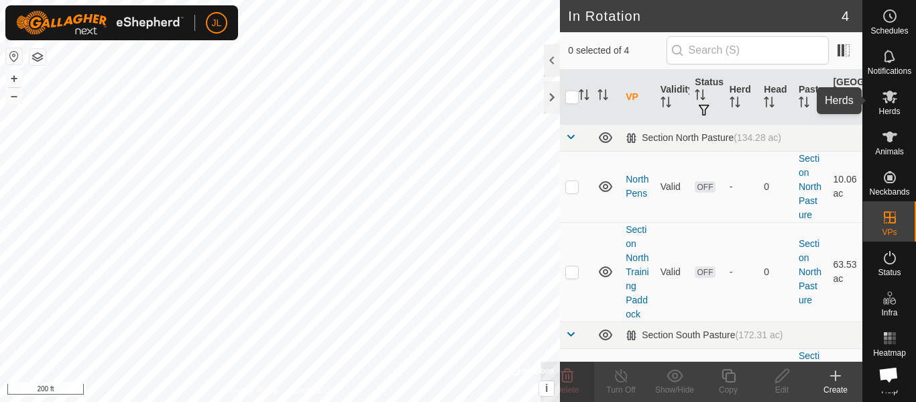
click at [885, 104] on icon at bounding box center [890, 97] width 16 height 16
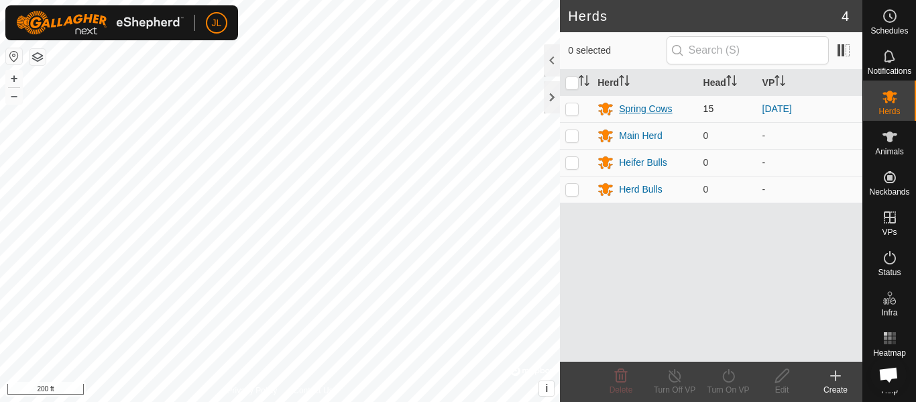
click at [636, 105] on div "Spring Cows" at bounding box center [645, 109] width 53 height 14
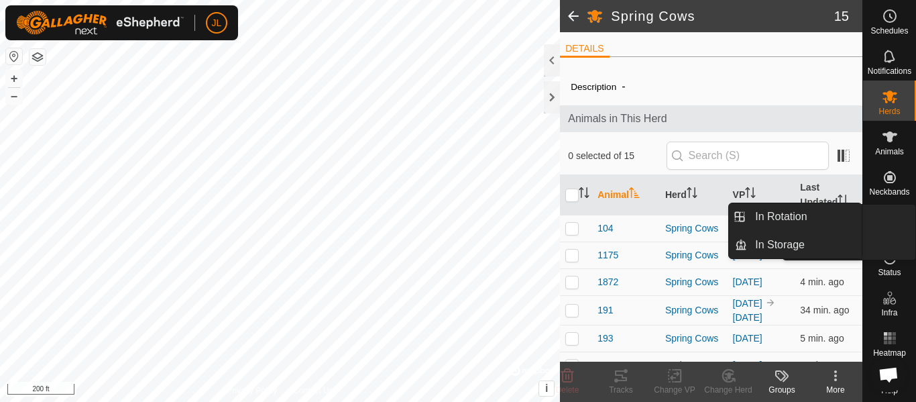
click at [889, 225] on es-virtualpaddocks-svg-icon at bounding box center [890, 217] width 24 height 21
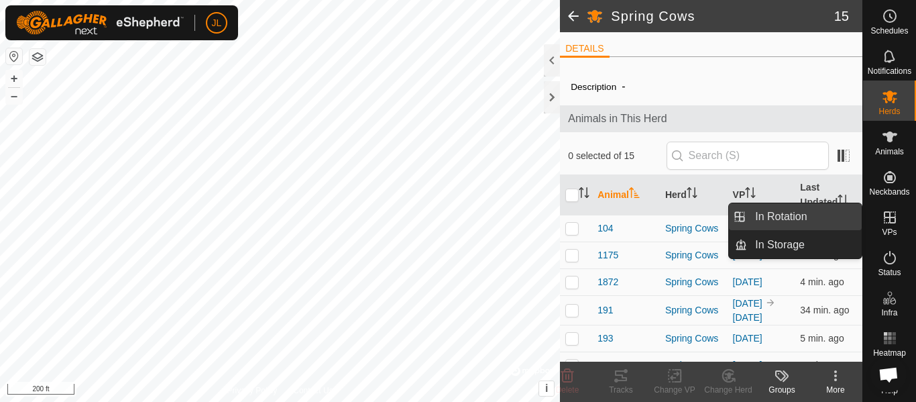
click at [815, 225] on link "In Rotation" at bounding box center [804, 216] width 115 height 27
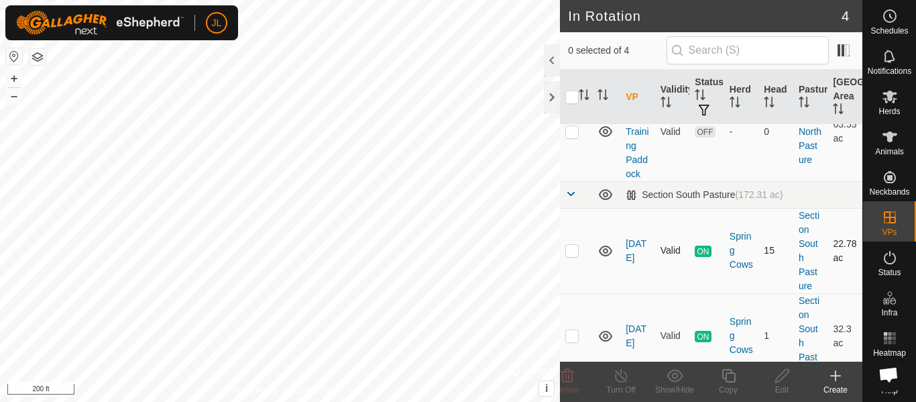
scroll to position [186, 0]
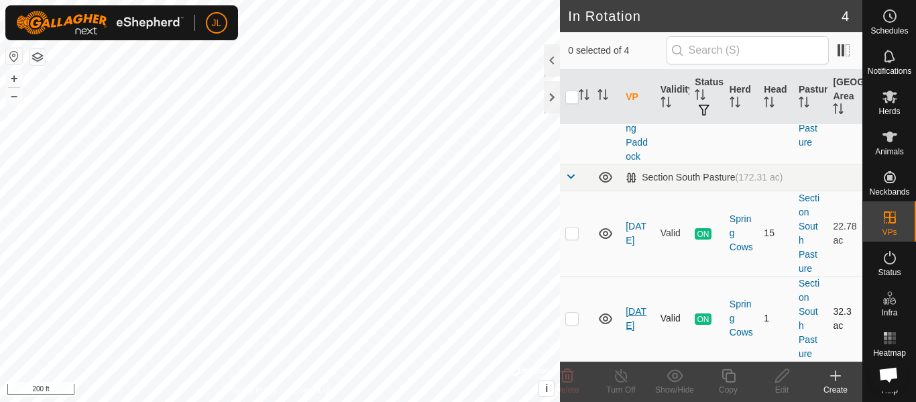
click at [631, 315] on link "[DATE]" at bounding box center [636, 318] width 21 height 25
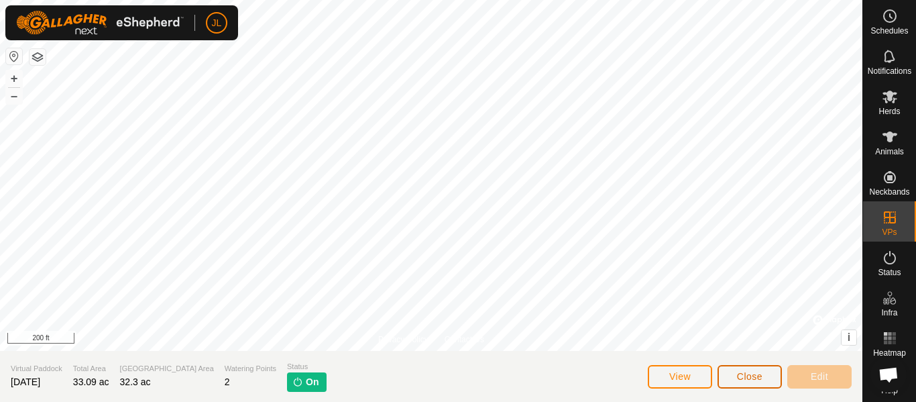
click at [735, 374] on button "Close" at bounding box center [750, 376] width 64 height 23
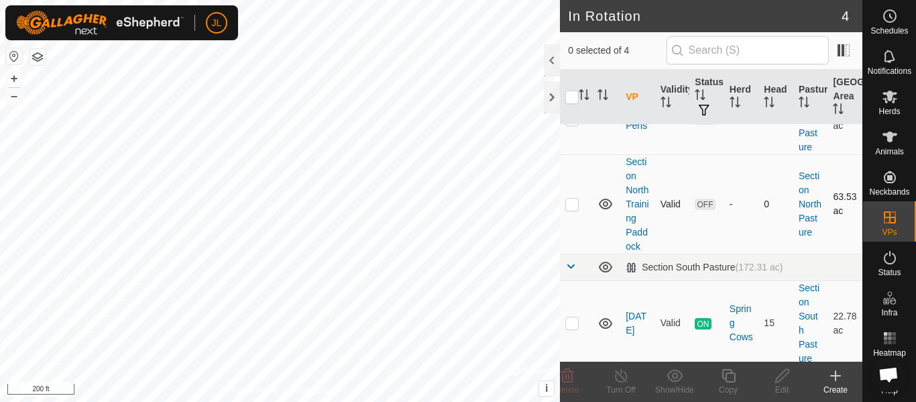
scroll to position [186, 0]
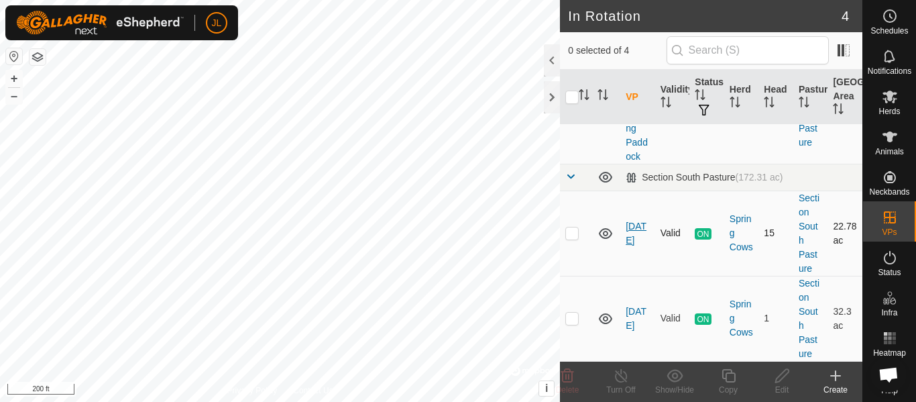
click at [626, 241] on link "[DATE]" at bounding box center [636, 233] width 21 height 25
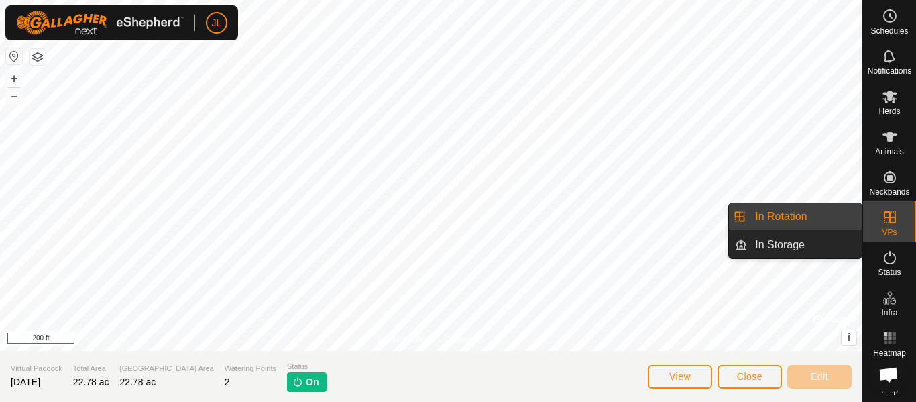
click at [889, 218] on icon at bounding box center [890, 217] width 16 height 16
click at [815, 219] on link "In Rotation" at bounding box center [804, 216] width 115 height 27
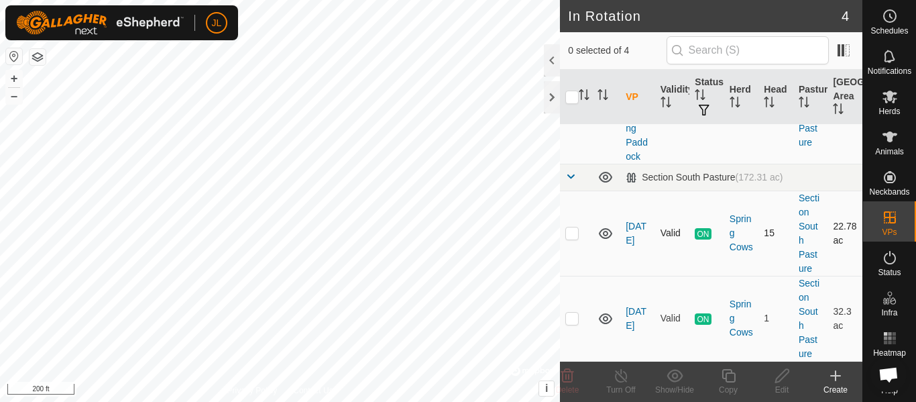
scroll to position [186, 0]
click at [571, 323] on p-checkbox at bounding box center [571, 318] width 13 height 11
checkbox input "true"
click at [619, 378] on icon at bounding box center [621, 376] width 17 height 16
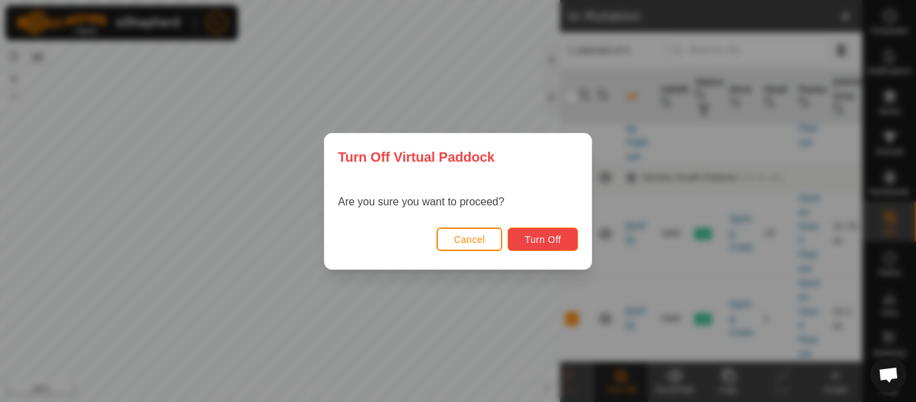
click at [545, 241] on span "Turn Off" at bounding box center [542, 239] width 37 height 11
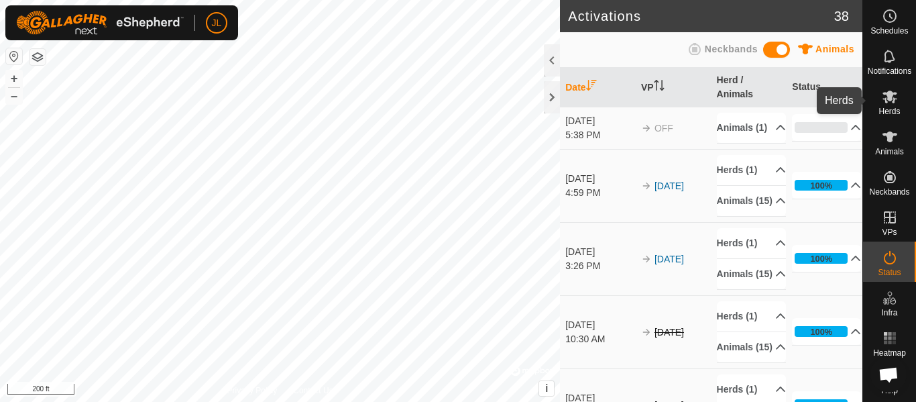
click at [889, 107] on span "Herds" at bounding box center [889, 111] width 21 height 8
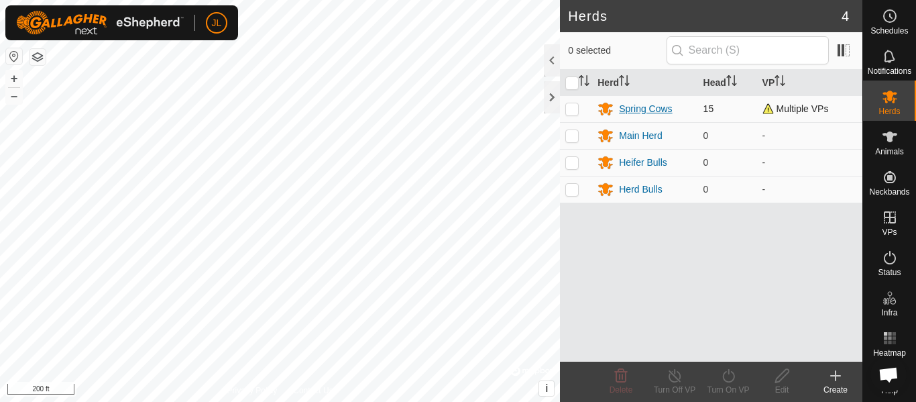
click at [636, 110] on div "Spring Cows" at bounding box center [645, 109] width 53 height 14
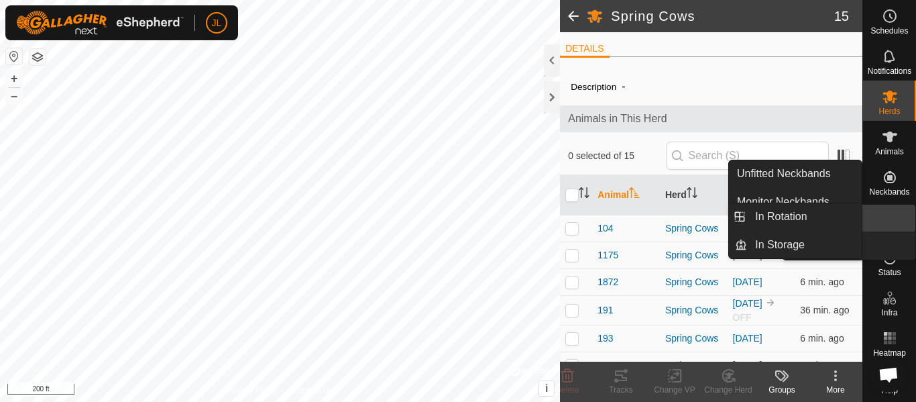
click at [889, 223] on icon at bounding box center [890, 217] width 16 height 16
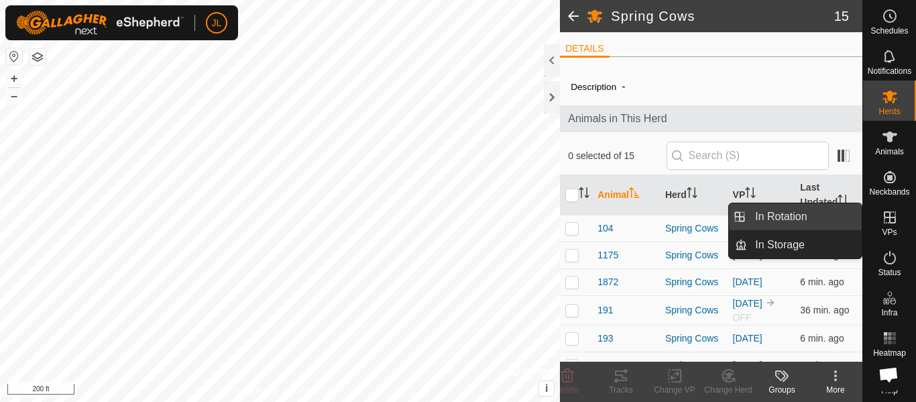
click at [816, 214] on link "In Rotation" at bounding box center [804, 216] width 115 height 27
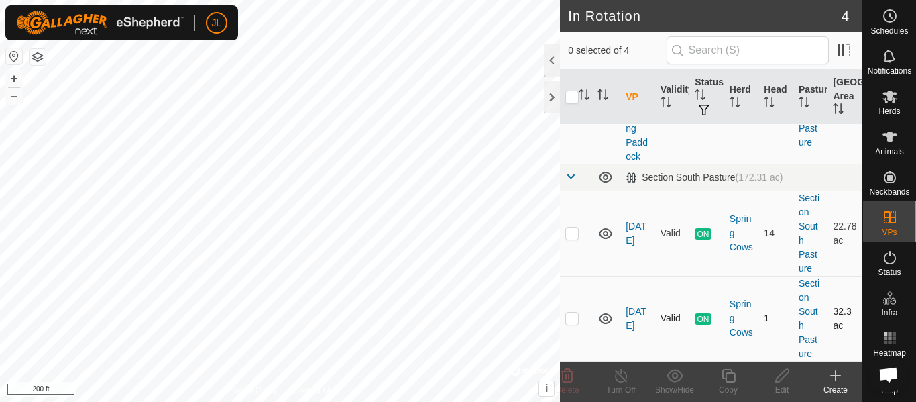
scroll to position [186, 0]
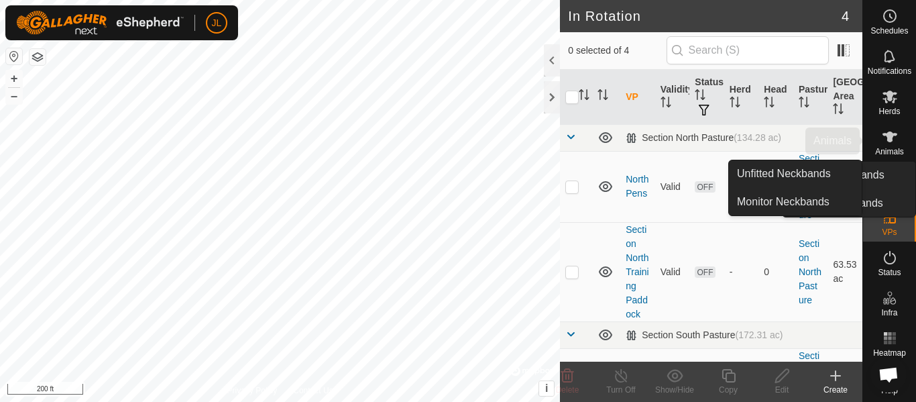
click at [891, 136] on icon at bounding box center [890, 136] width 15 height 11
